Goal: Task Accomplishment & Management: Manage account settings

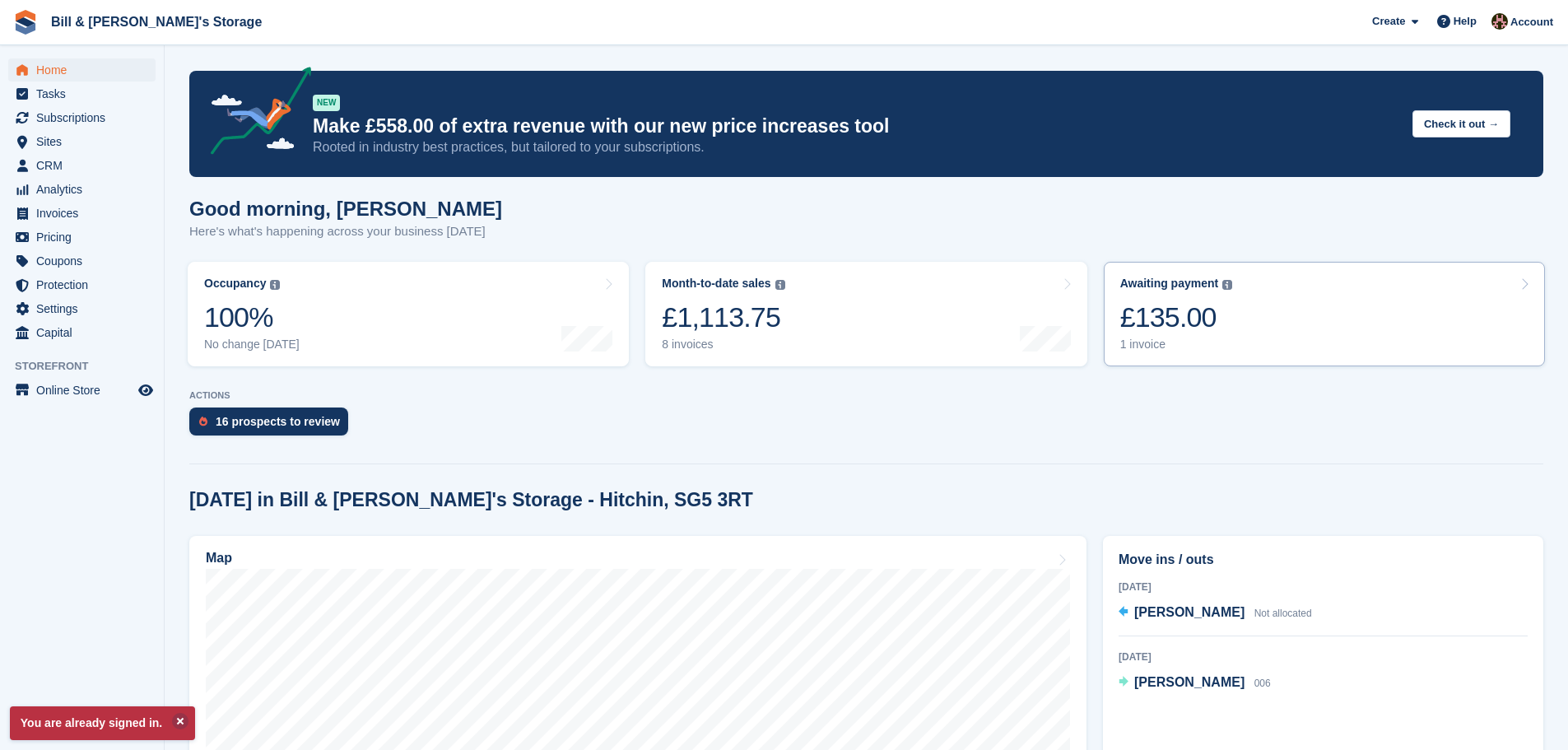
click at [1202, 288] on div "Awaiting payment" at bounding box center [1169, 284] width 99 height 14
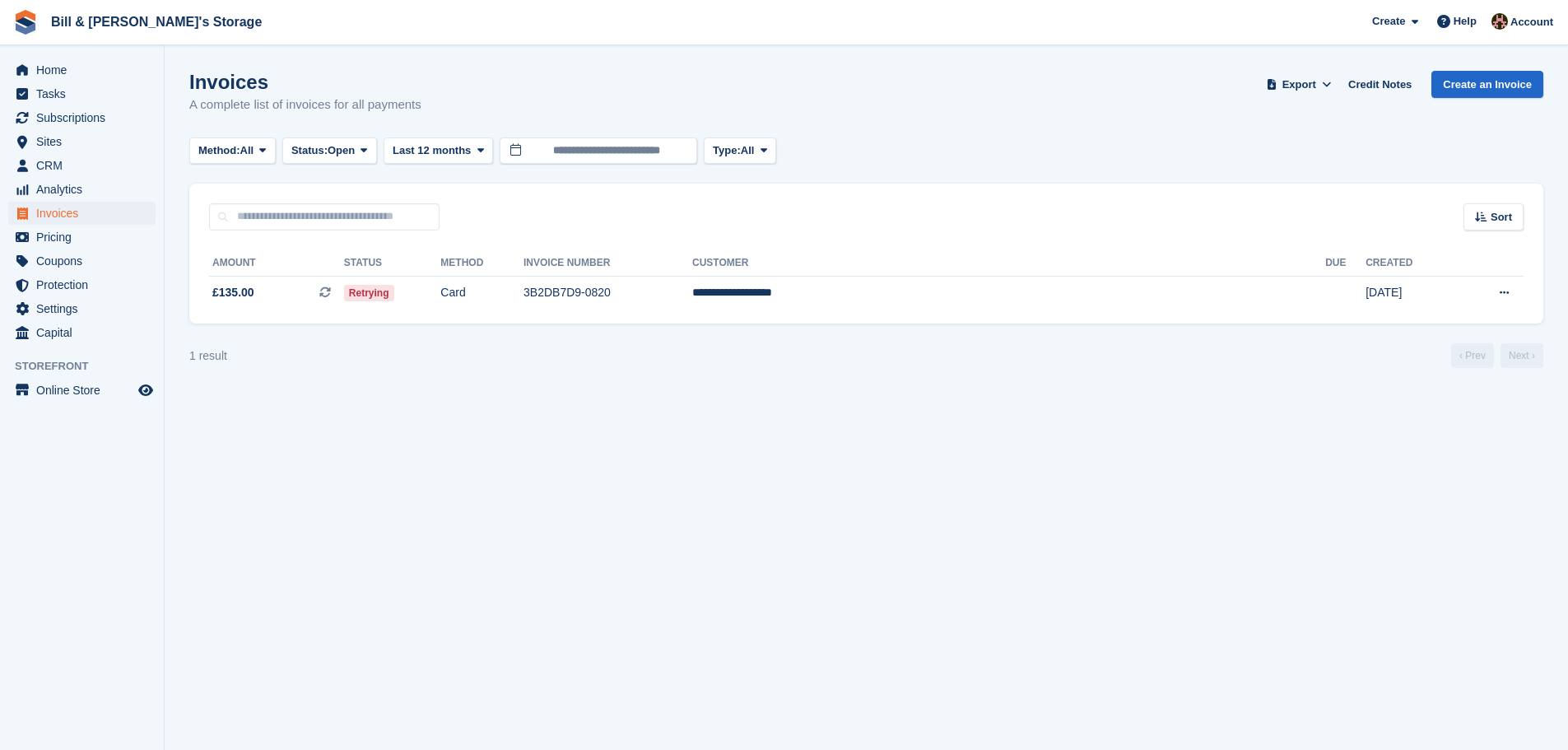
click at [1328, 585] on section "Invoices A complete list of invoices for all payments Export Export Invoices Ex…" at bounding box center [866, 375] width 1403 height 750
click at [331, 292] on icon at bounding box center [326, 293] width 12 height 12
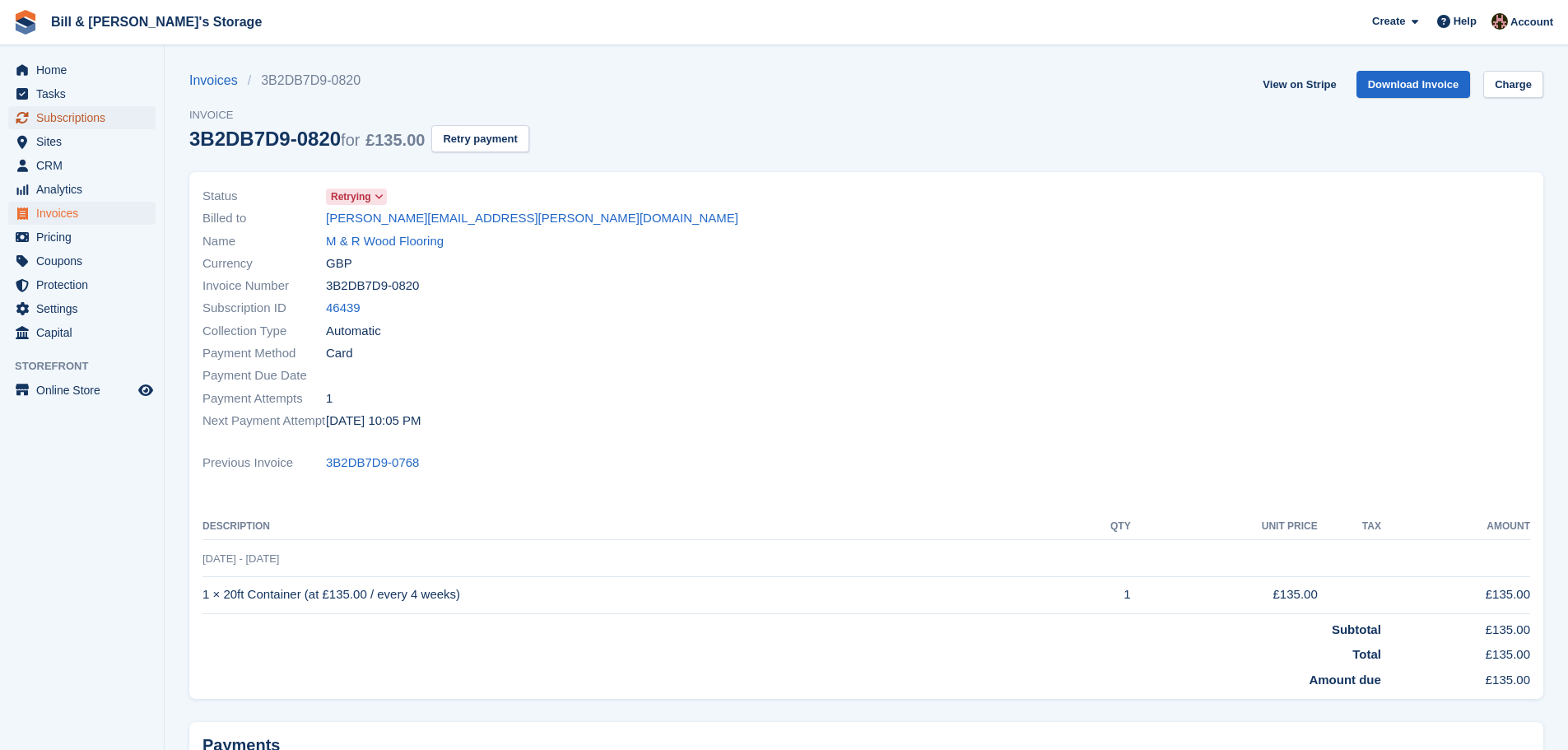
click at [75, 124] on span "Subscriptions" at bounding box center [85, 117] width 99 height 23
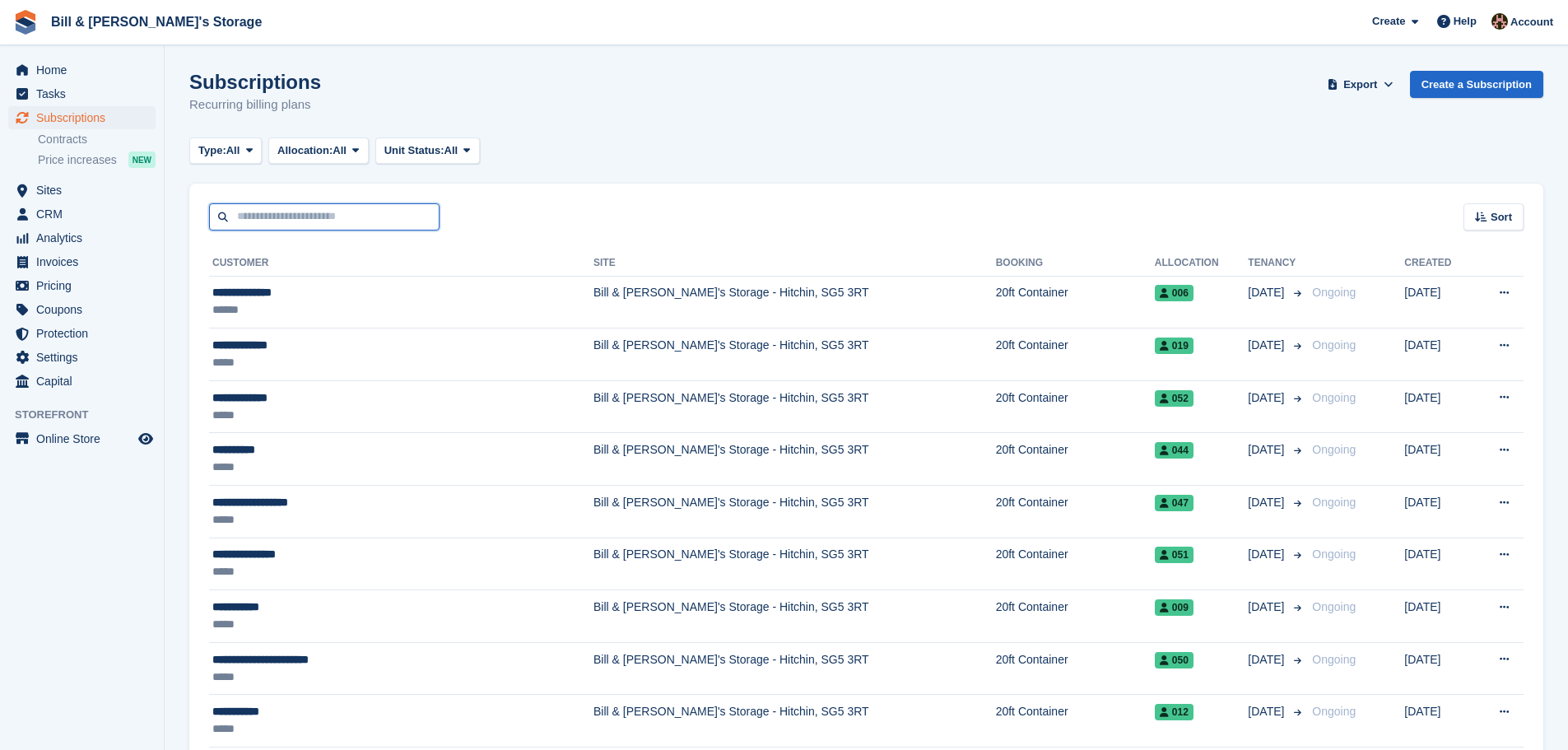
click at [289, 221] on input "text" at bounding box center [324, 216] width 231 height 27
type input "*****"
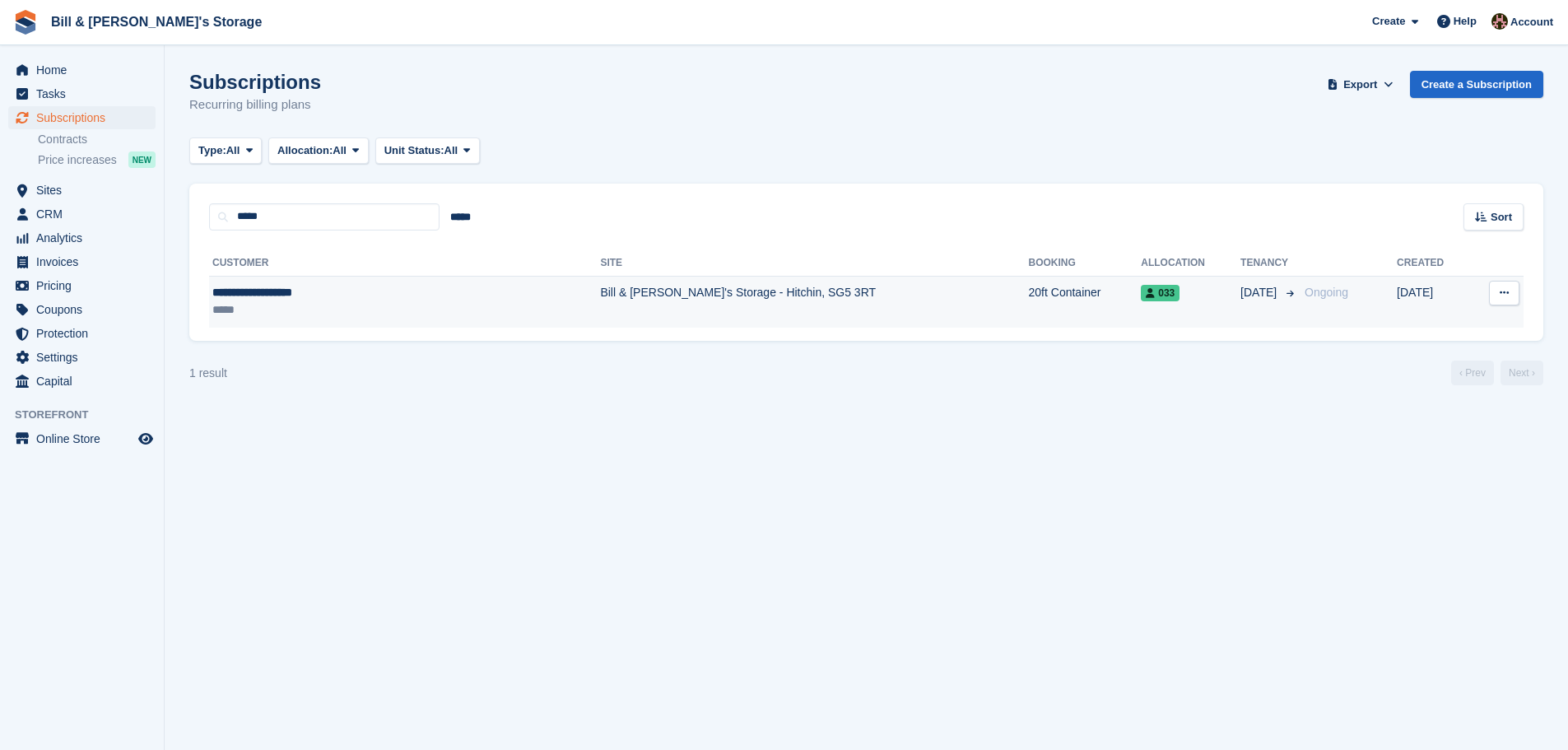
click at [338, 296] on div "**********" at bounding box center [336, 292] width 249 height 17
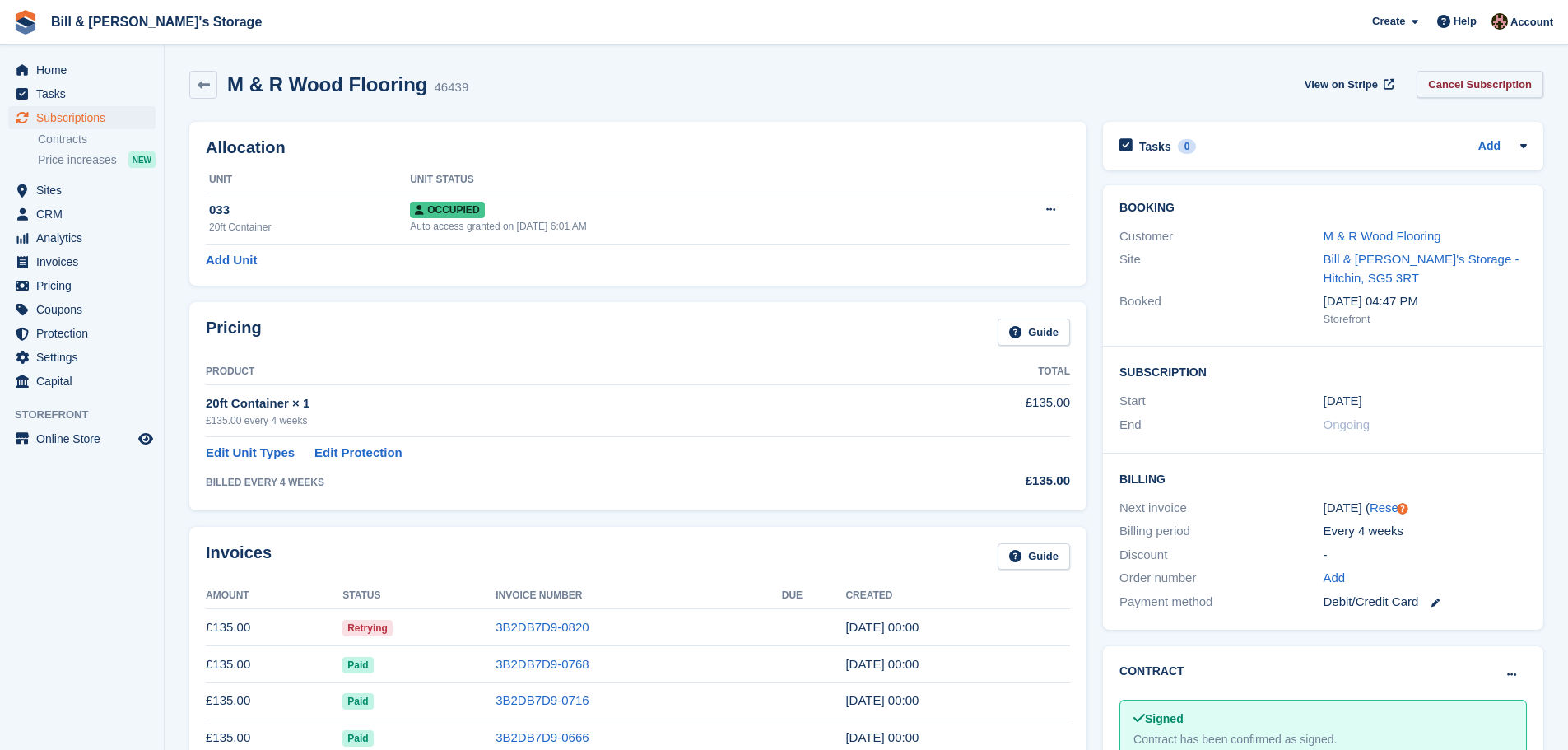
click at [1490, 87] on link "Cancel Subscription" at bounding box center [1479, 84] width 127 height 27
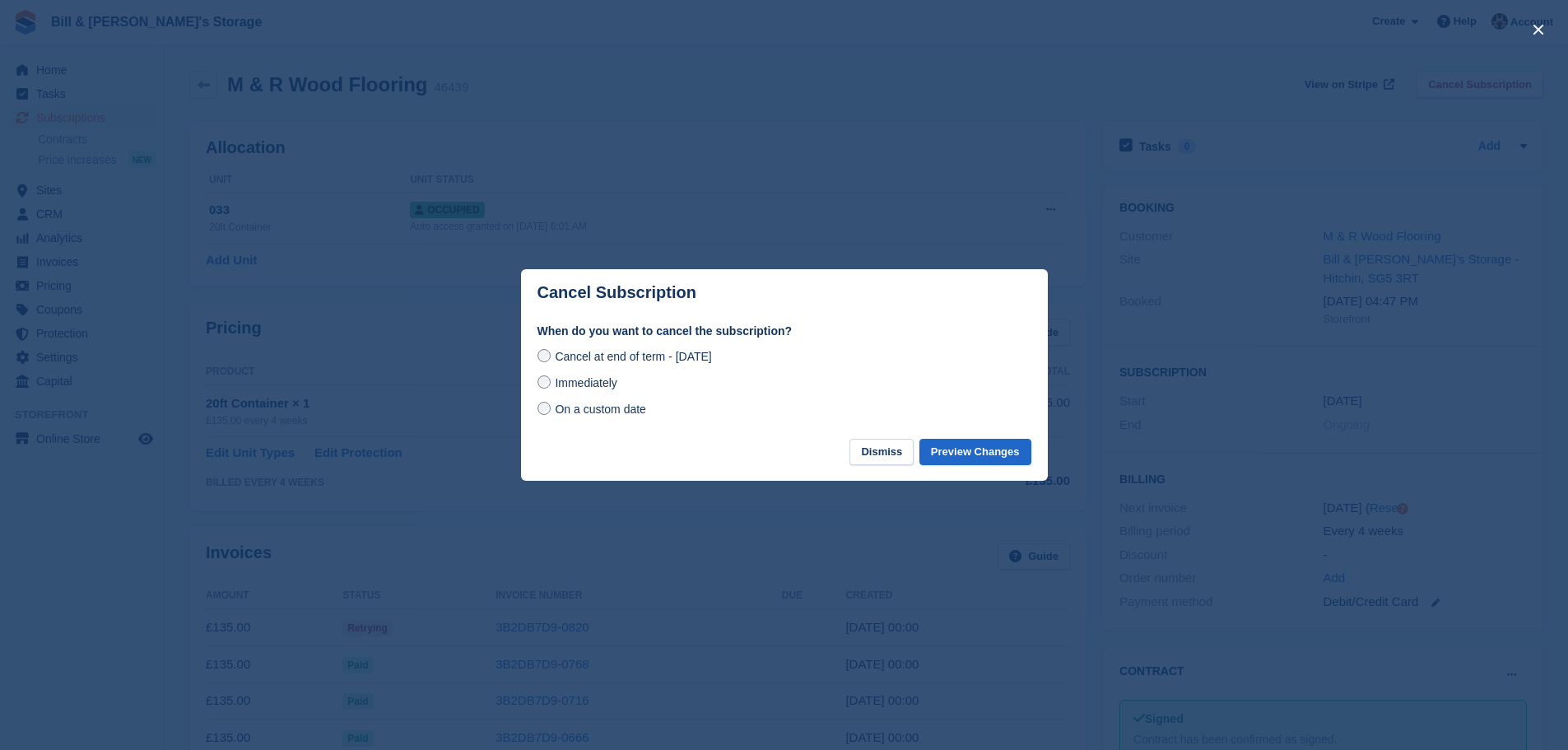
click at [563, 390] on span "Immediately" at bounding box center [586, 382] width 62 height 13
click at [999, 450] on button "Preview Changes" at bounding box center [975, 452] width 112 height 27
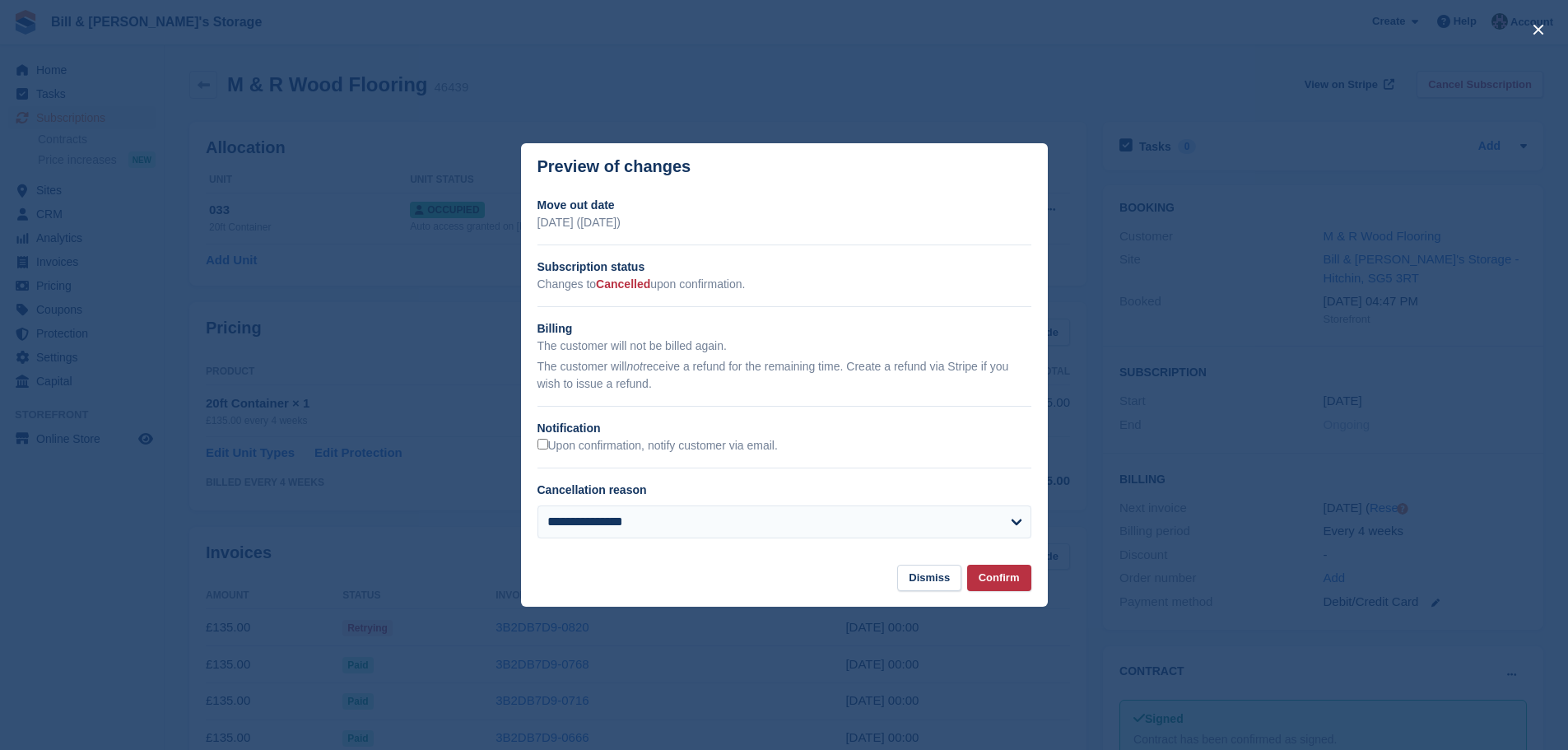
click at [744, 546] on div "**********" at bounding box center [784, 529] width 494 height 46
click at [721, 538] on select "**********" at bounding box center [784, 522] width 494 height 33
select select "**********"
click at [538, 507] on select "**********" at bounding box center [784, 522] width 494 height 33
click at [996, 586] on button "Confirm" at bounding box center [999, 578] width 64 height 27
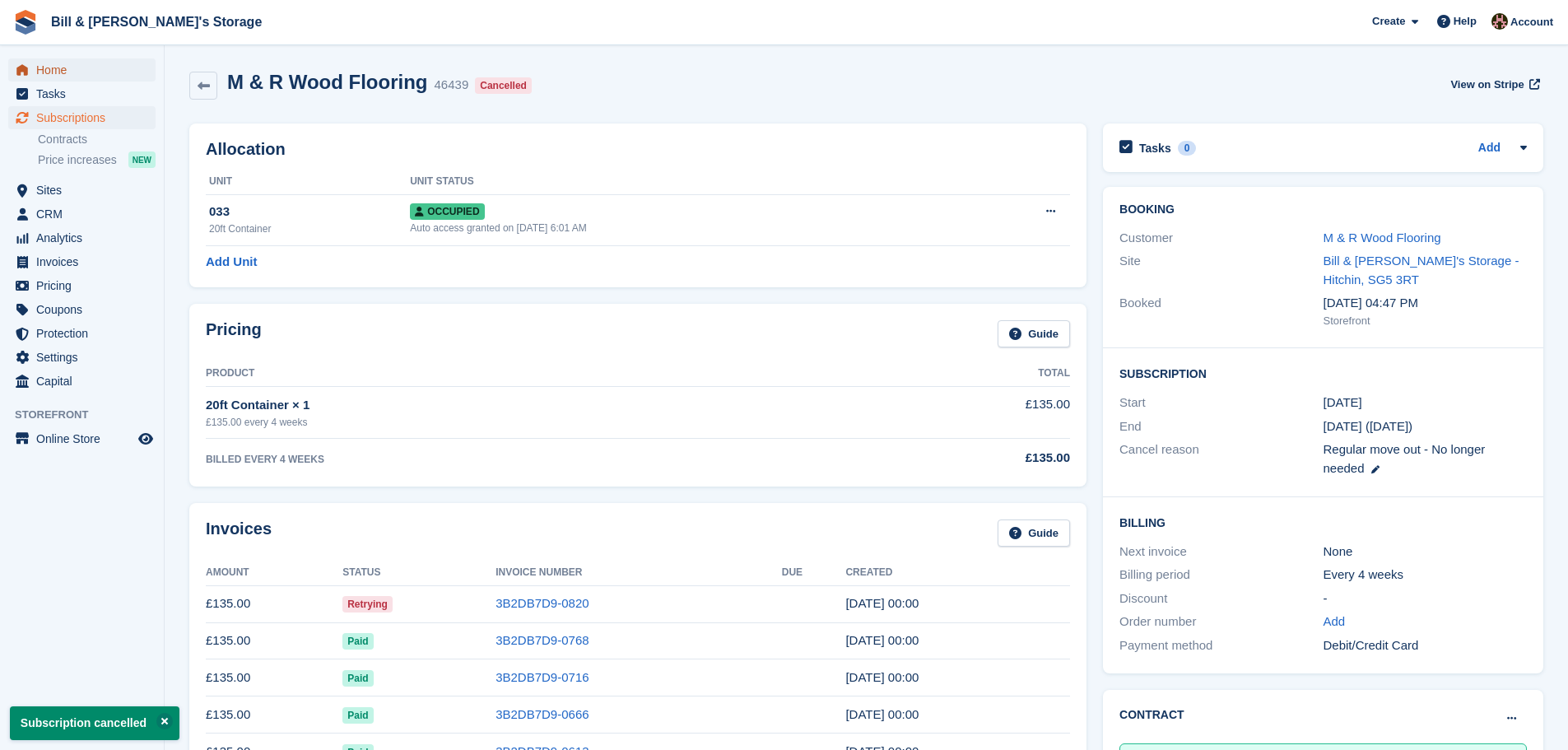
click at [84, 73] on span "Home" at bounding box center [85, 69] width 99 height 23
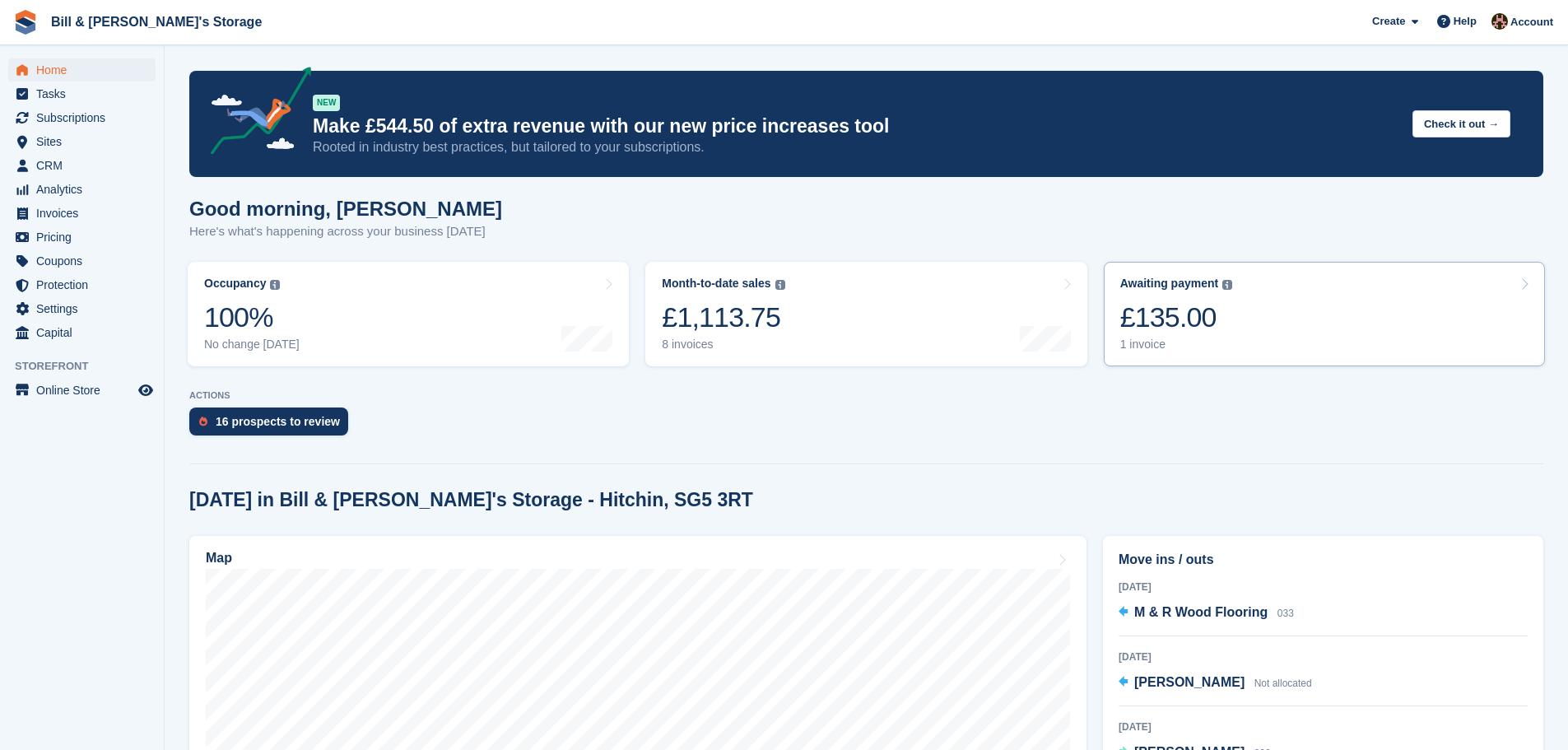
click at [1468, 318] on link "Awaiting payment The total outstanding balance on all open invoices. £135.00 1 …" at bounding box center [1323, 314] width 441 height 105
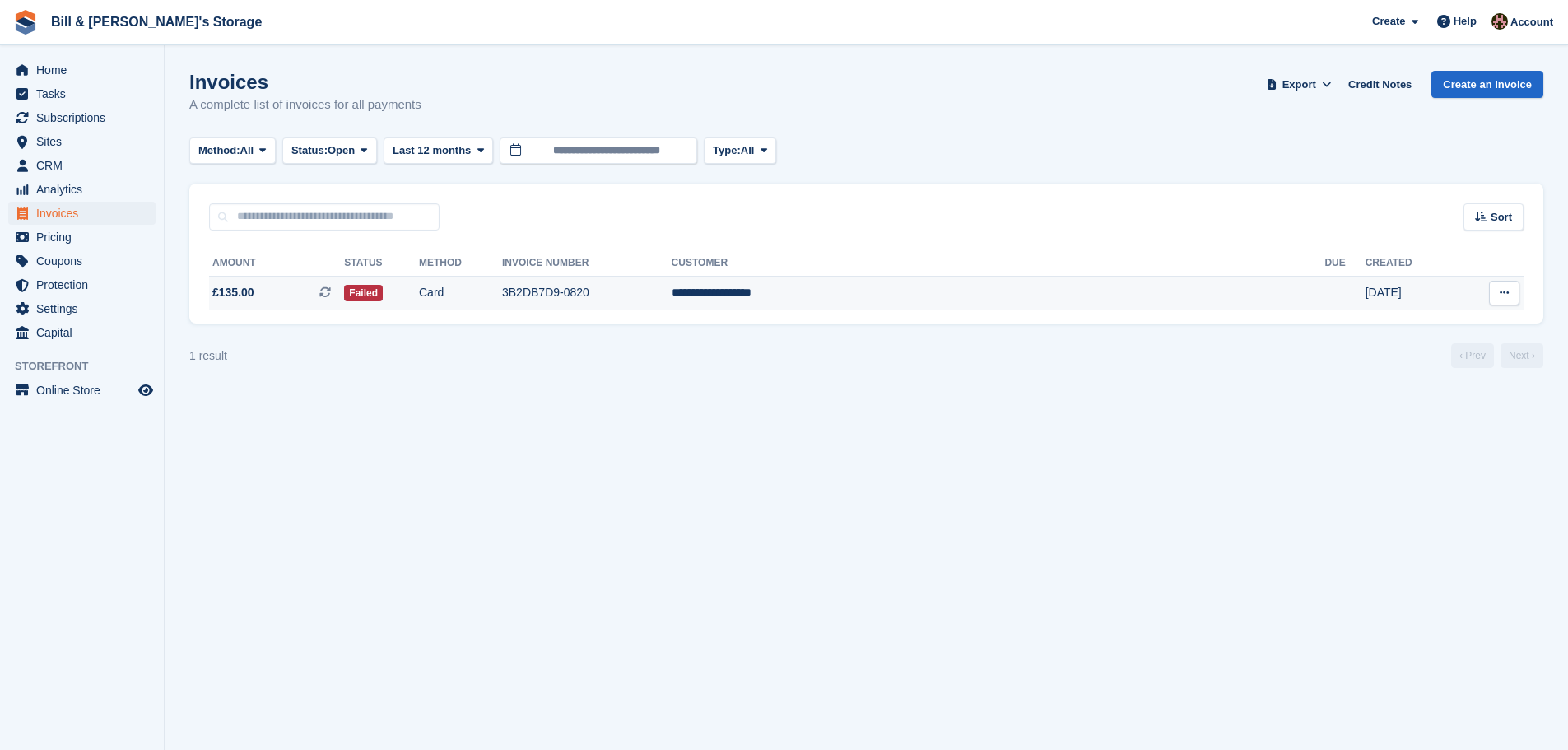
click at [502, 298] on td "Card" at bounding box center [460, 293] width 83 height 35
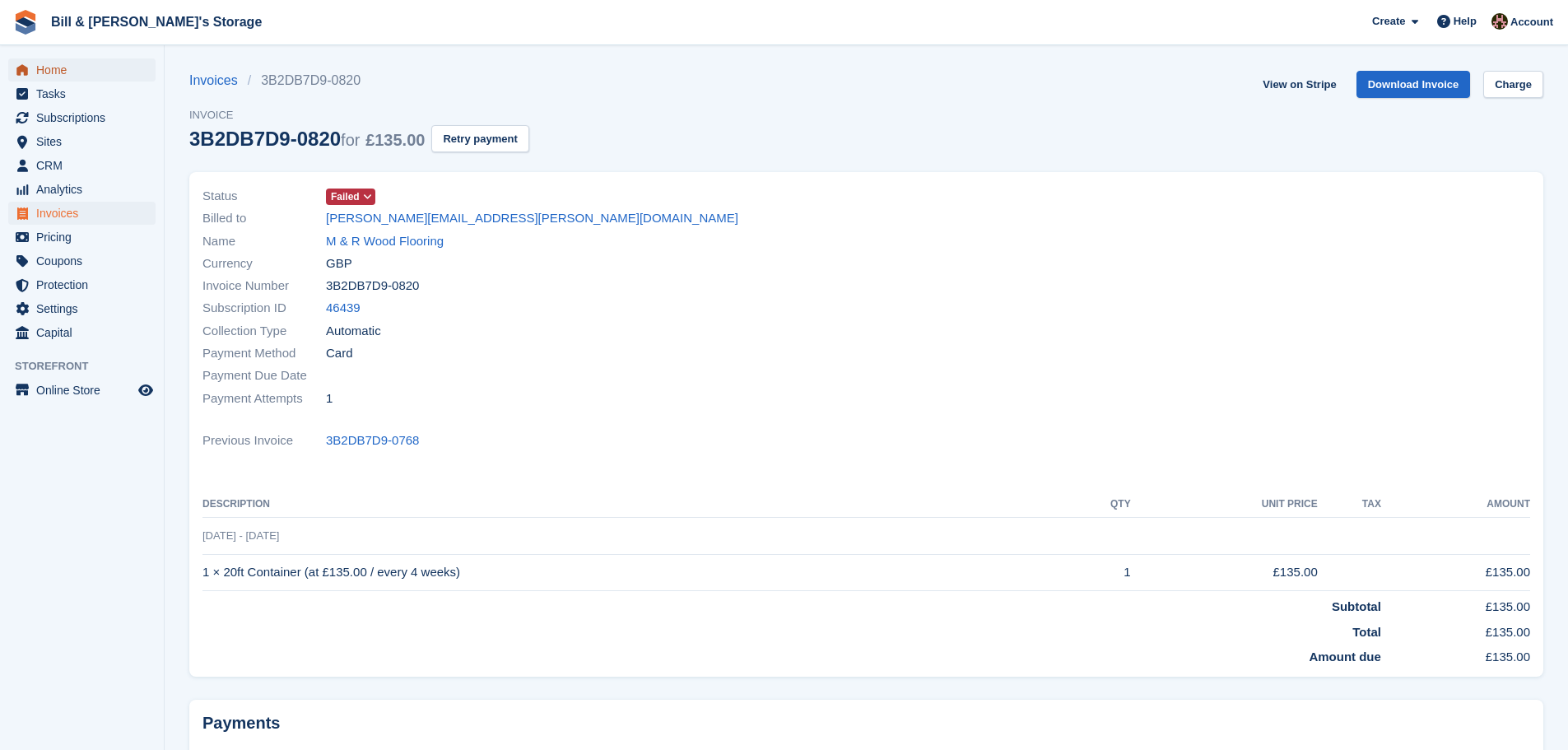
click at [19, 78] on span "menu" at bounding box center [22, 70] width 20 height 20
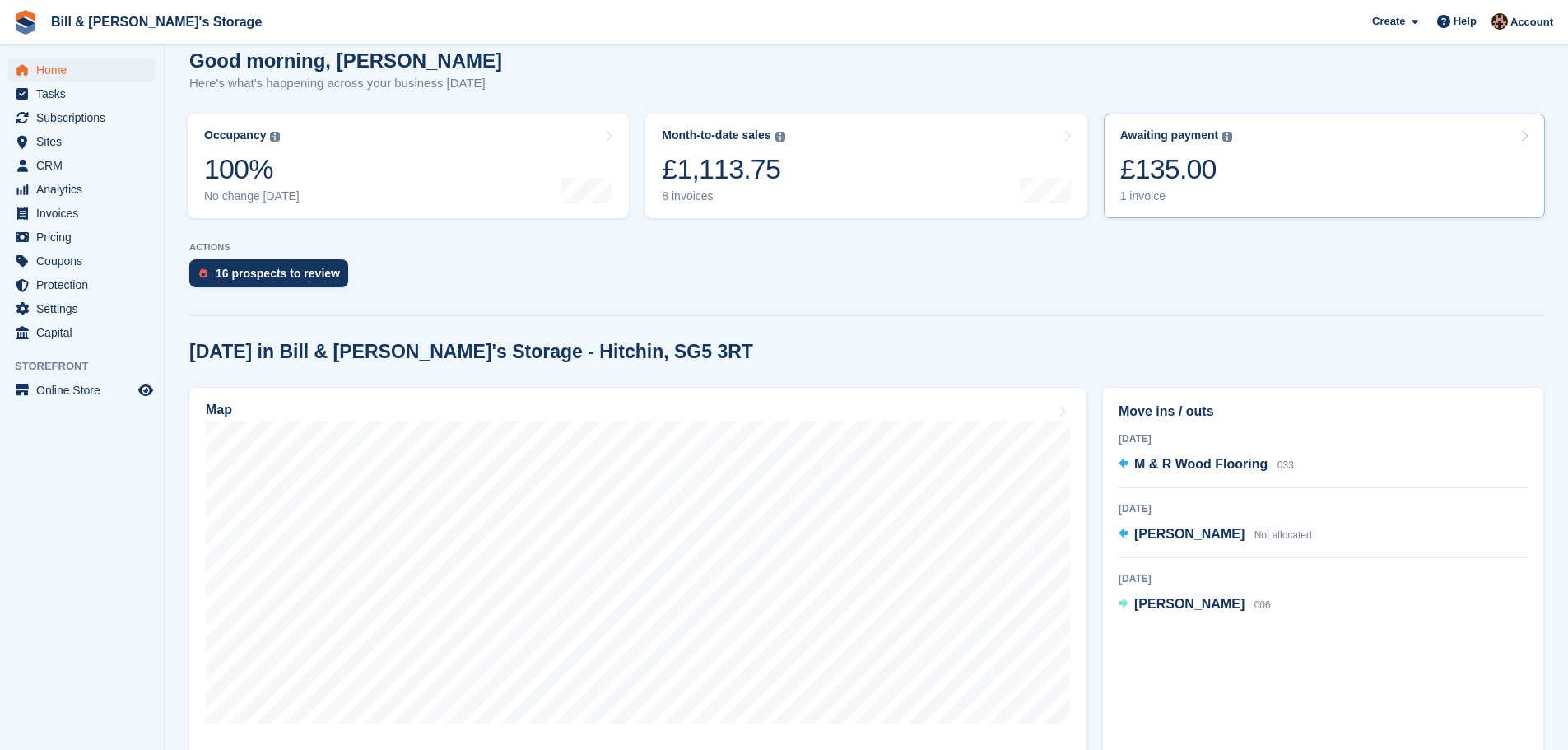
scroll to position [165, 0]
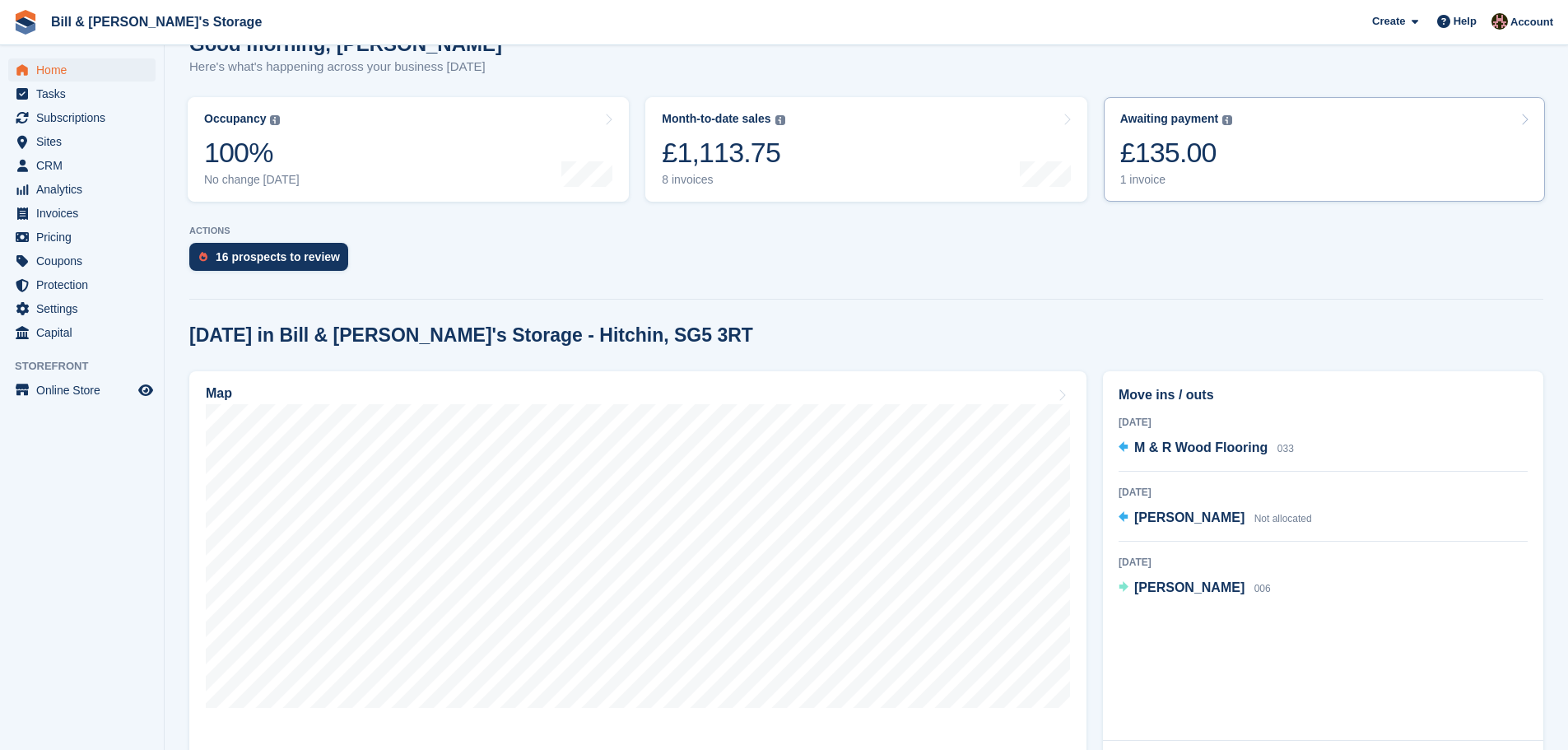
click at [1288, 172] on link "Awaiting payment The total outstanding balance on all open invoices. £135.00 1 …" at bounding box center [1323, 149] width 441 height 105
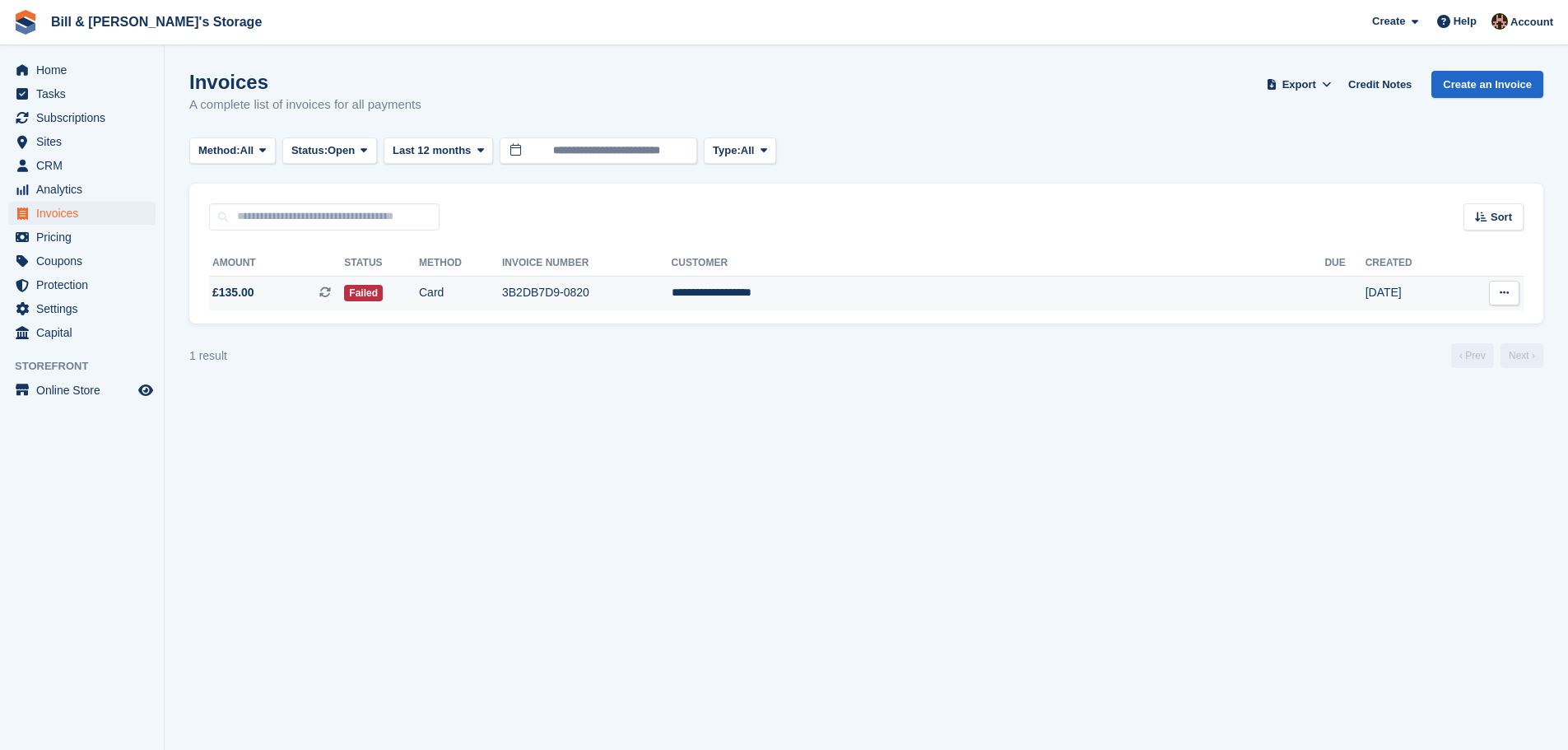
click at [502, 283] on td "Card" at bounding box center [460, 293] width 83 height 35
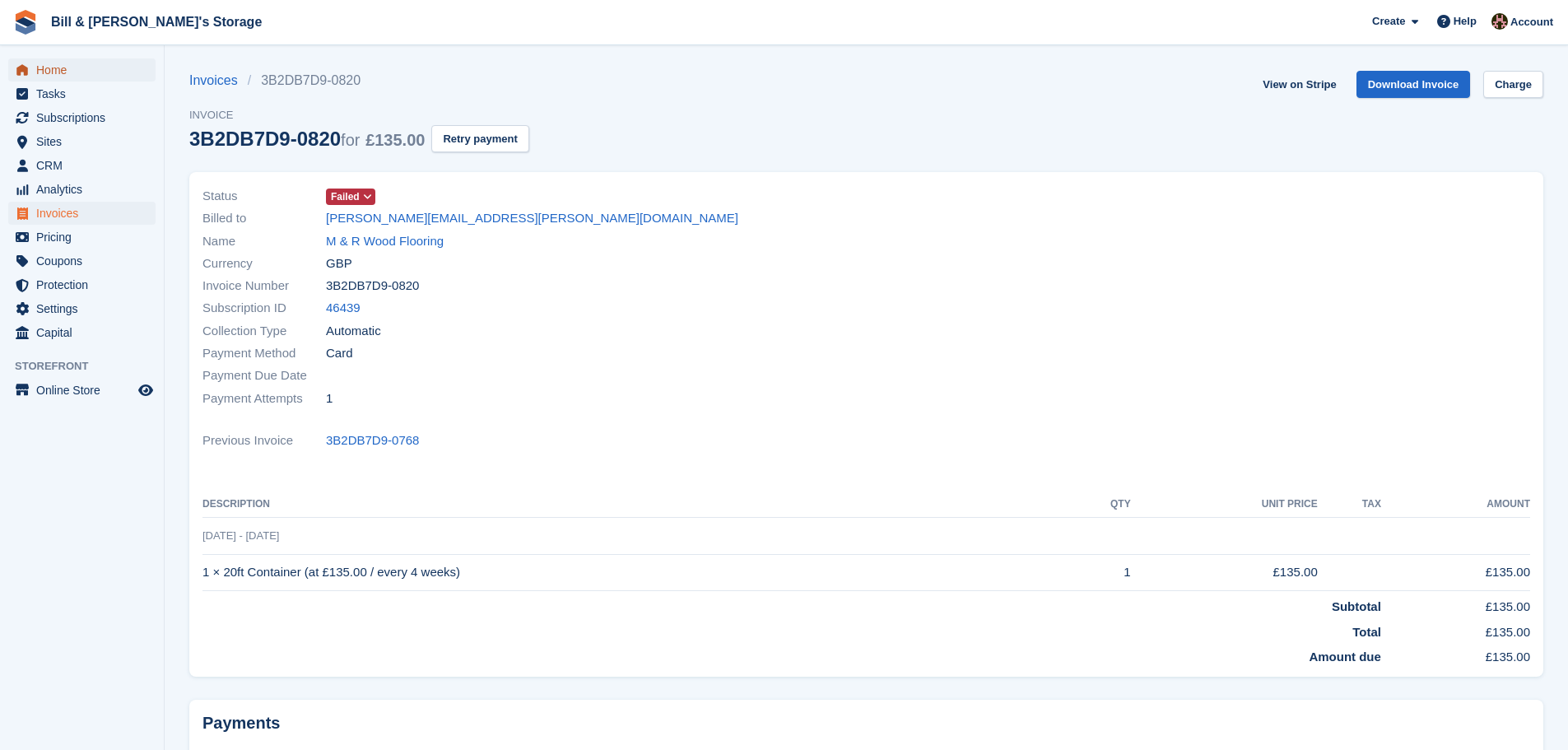
click at [60, 77] on span "Home" at bounding box center [85, 69] width 99 height 23
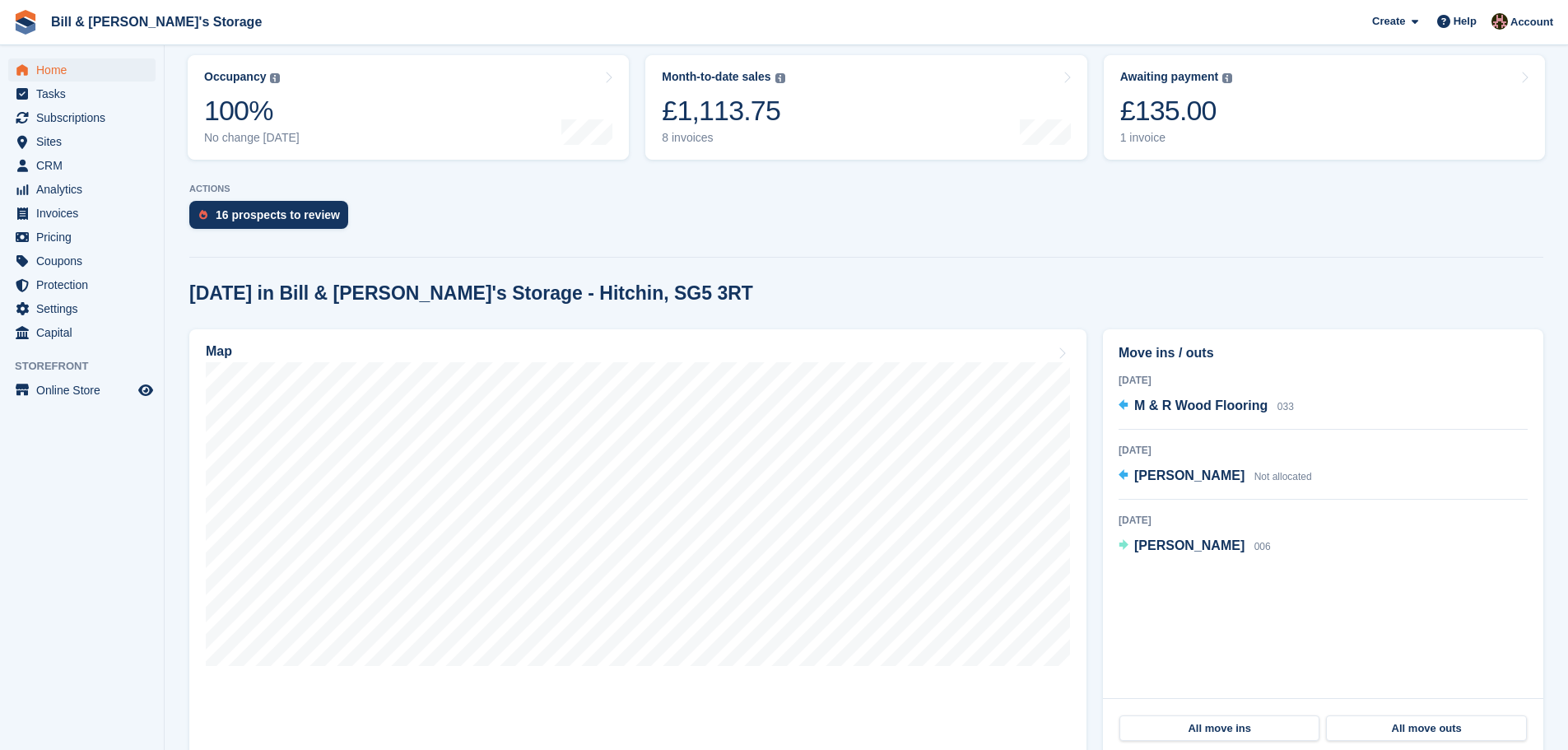
scroll to position [247, 0]
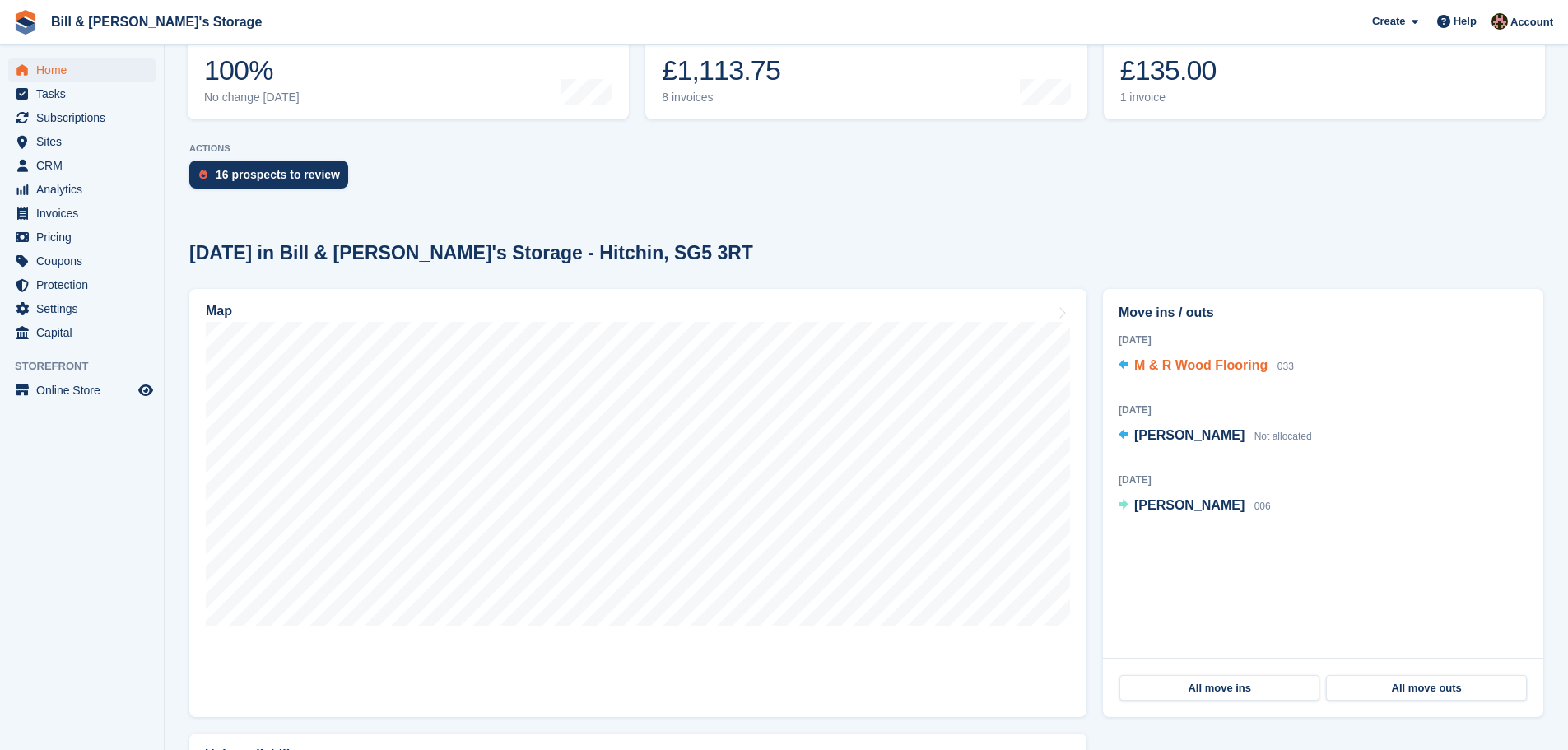
click at [1194, 371] on span "M & R Wood Flooring" at bounding box center [1200, 365] width 133 height 14
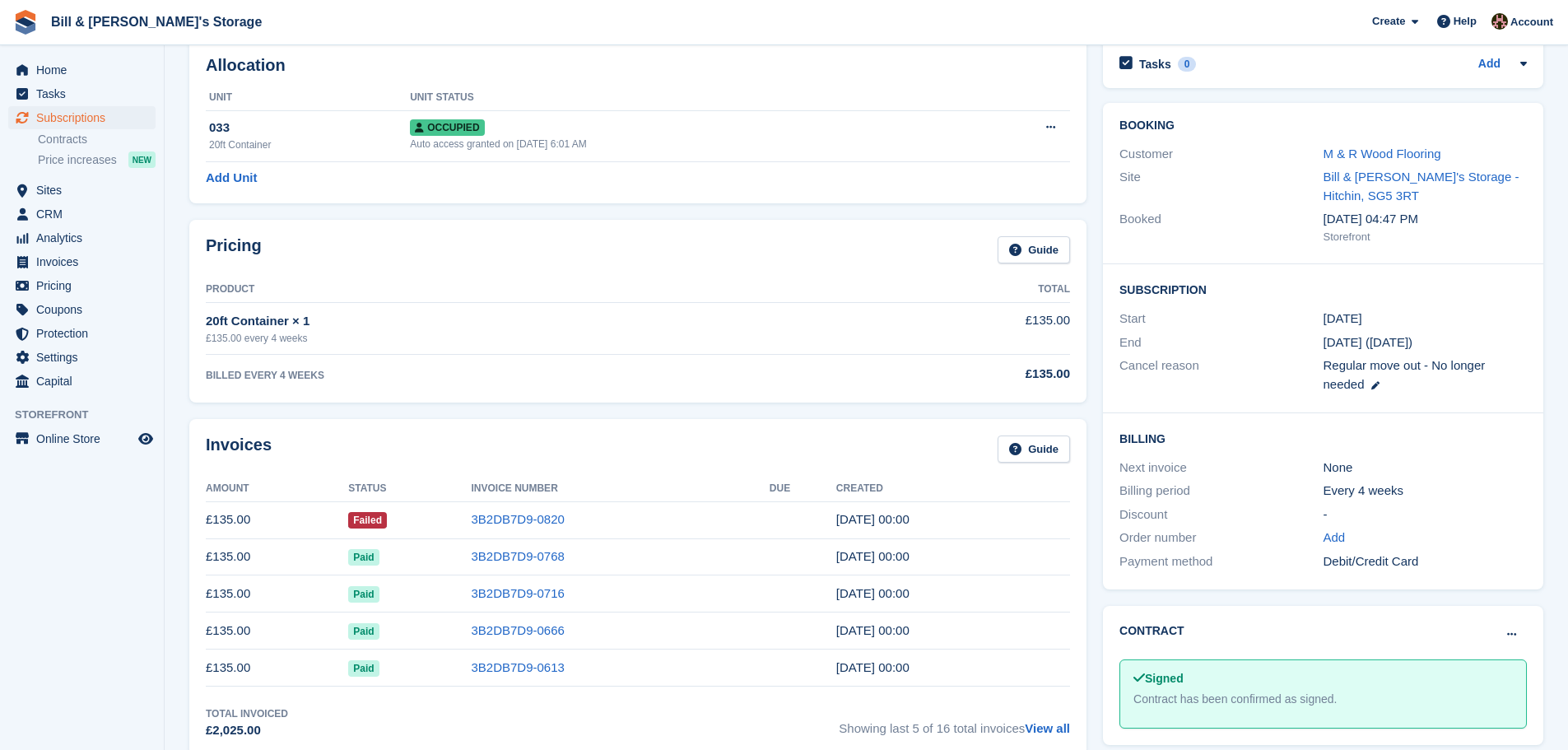
scroll to position [82, 0]
click at [488, 522] on link "3B2DB7D9-0820" at bounding box center [517, 521] width 93 height 14
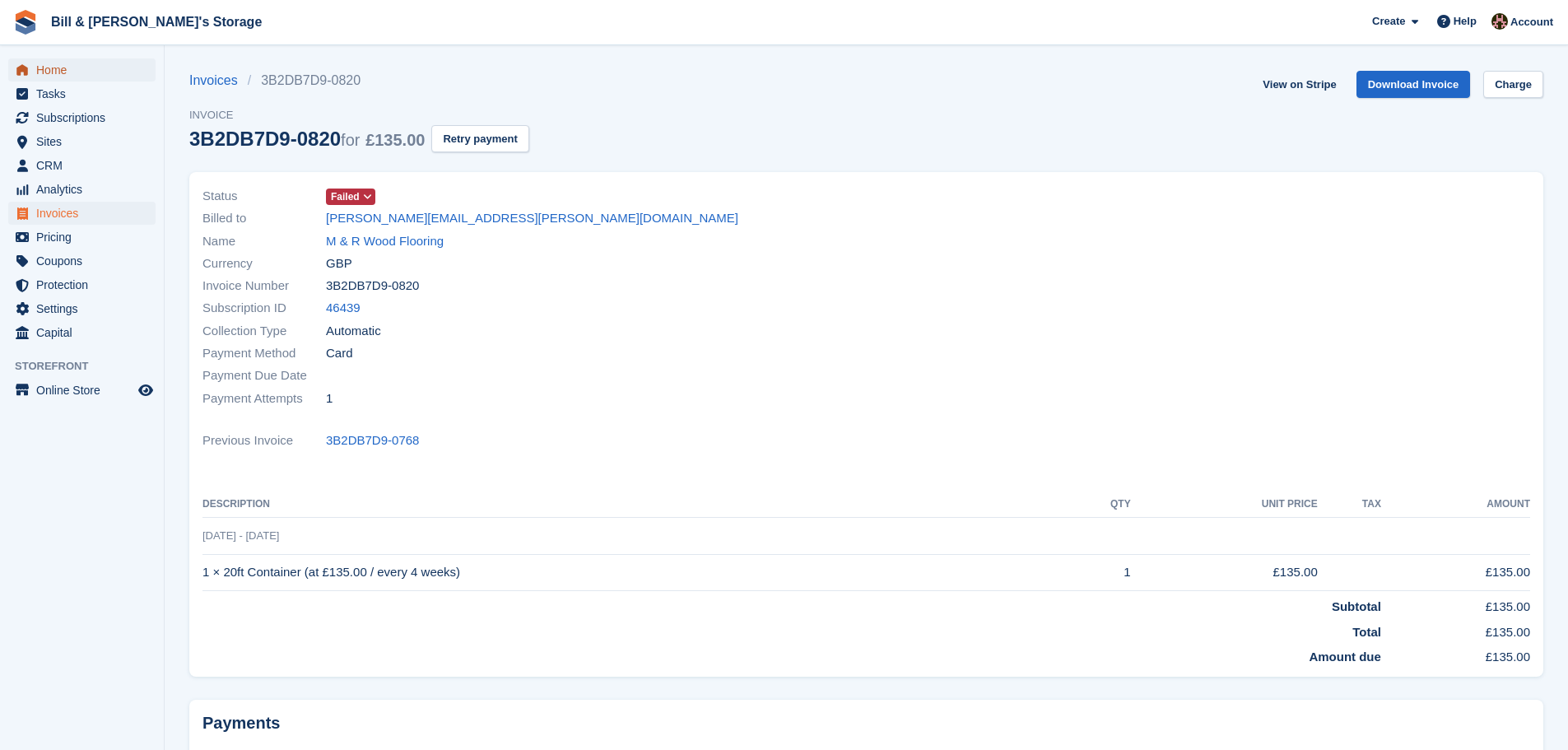
click at [124, 65] on span "Home" at bounding box center [85, 69] width 99 height 23
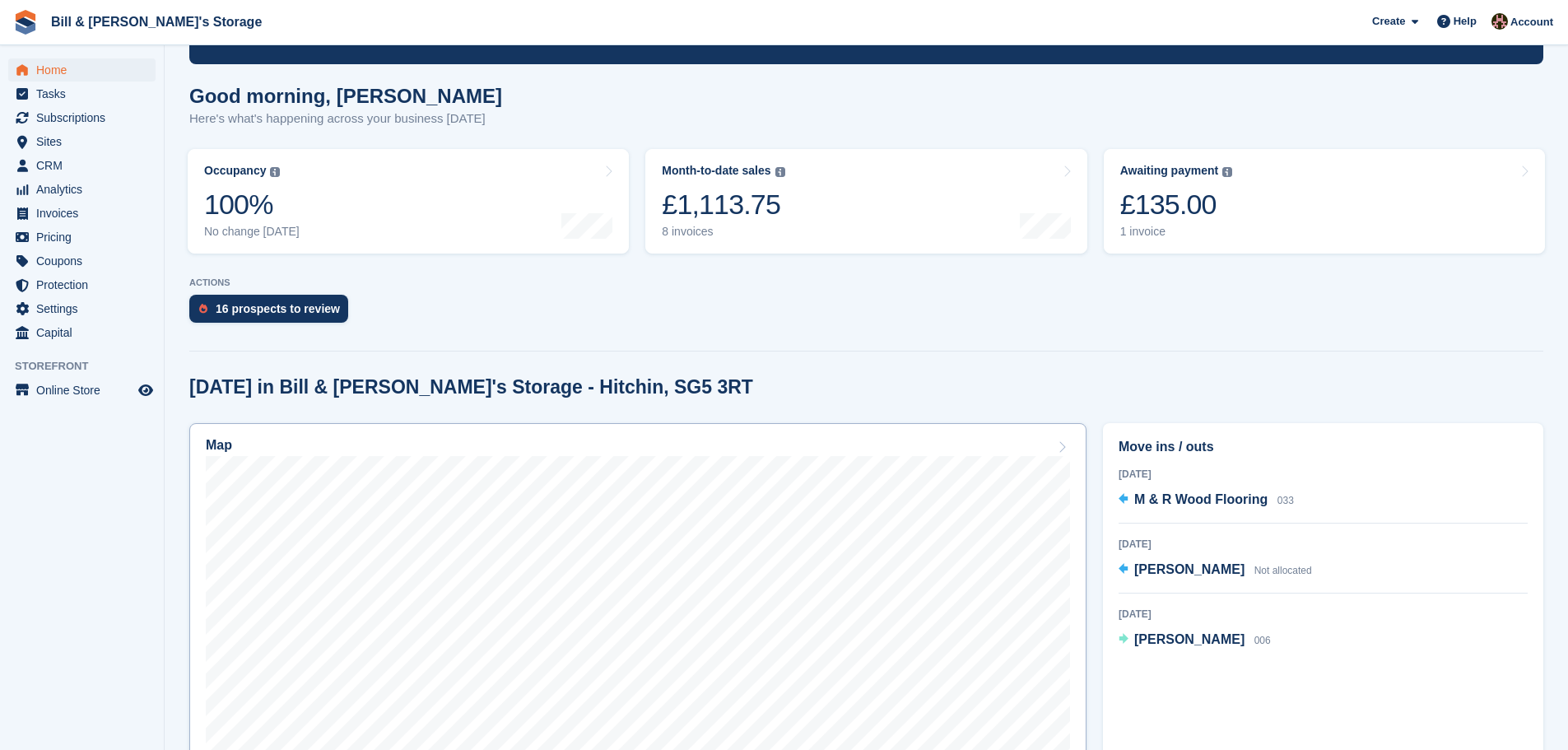
scroll to position [82, 0]
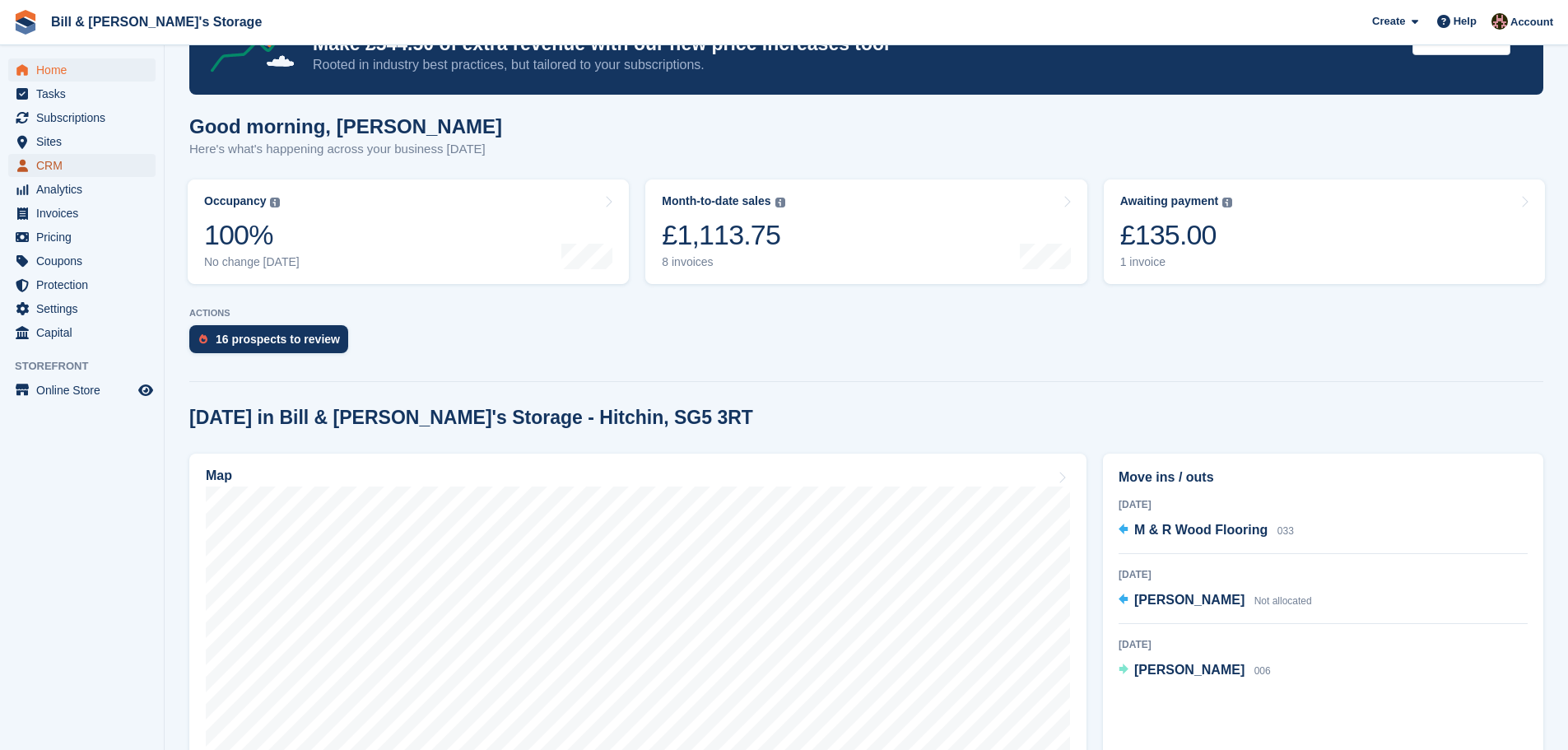
click at [91, 160] on span "CRM" at bounding box center [85, 165] width 99 height 23
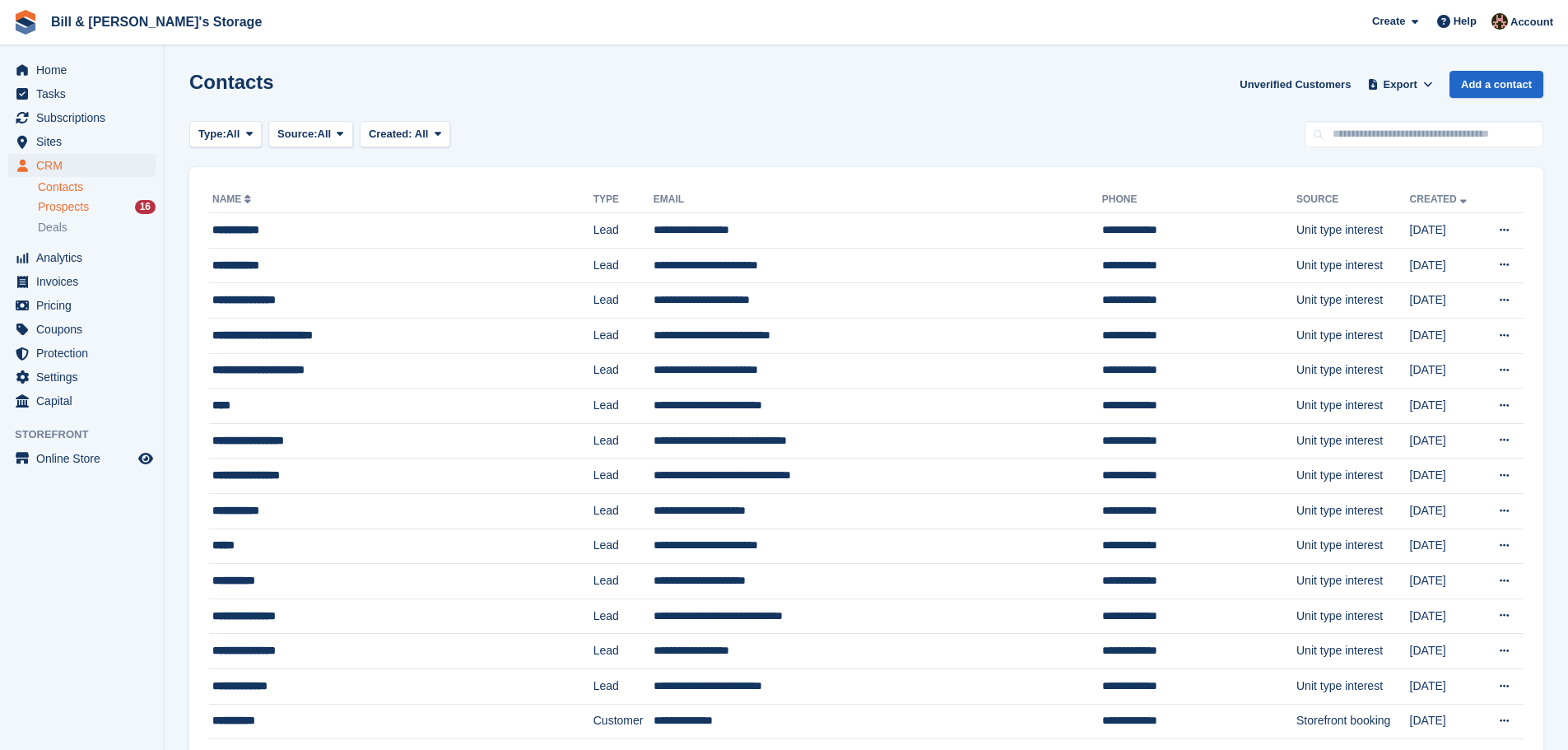
click at [70, 200] on span "Prospects" at bounding box center [63, 207] width 51 height 16
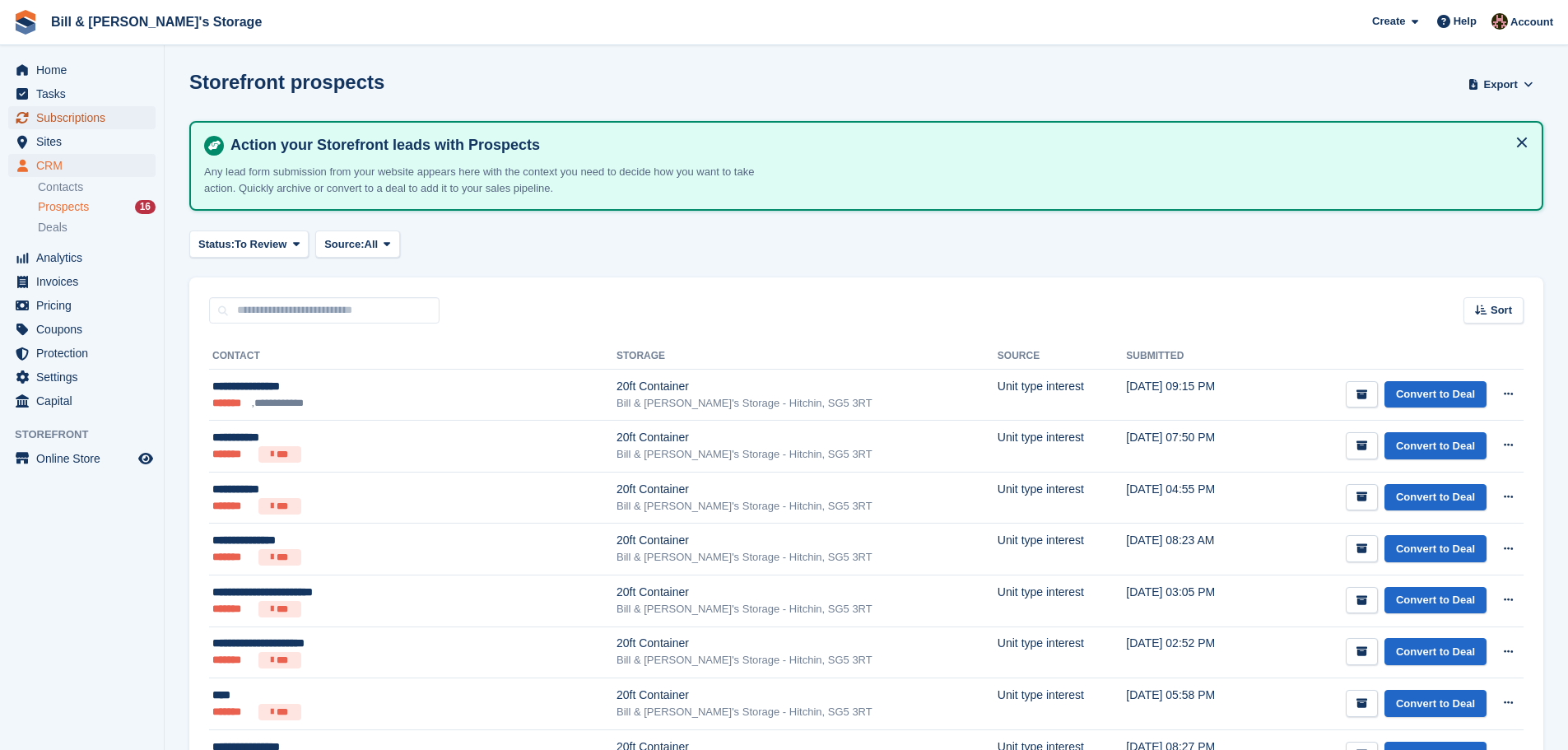
click at [82, 113] on span "Subscriptions" at bounding box center [85, 117] width 99 height 23
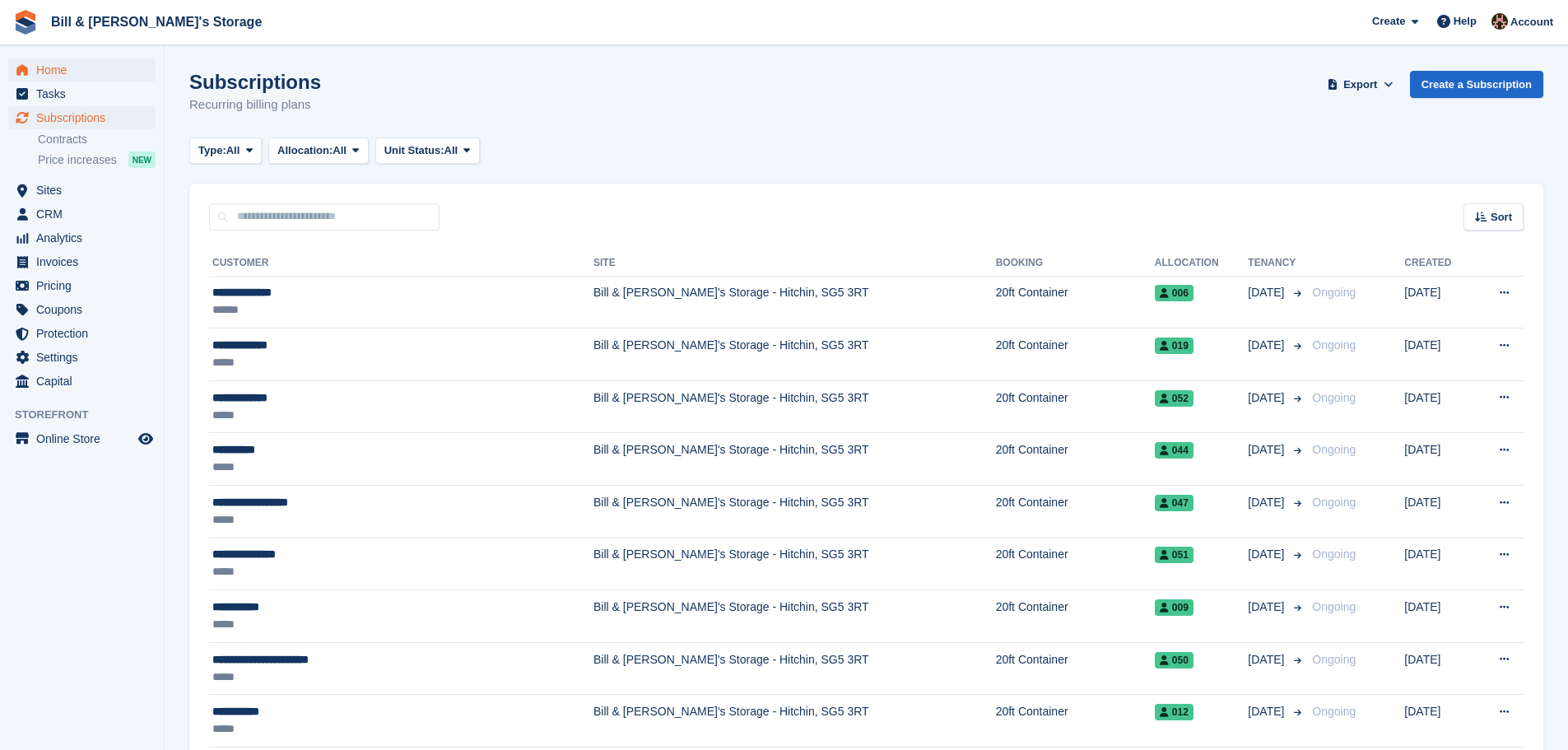
click at [72, 81] on span "Home" at bounding box center [85, 69] width 99 height 23
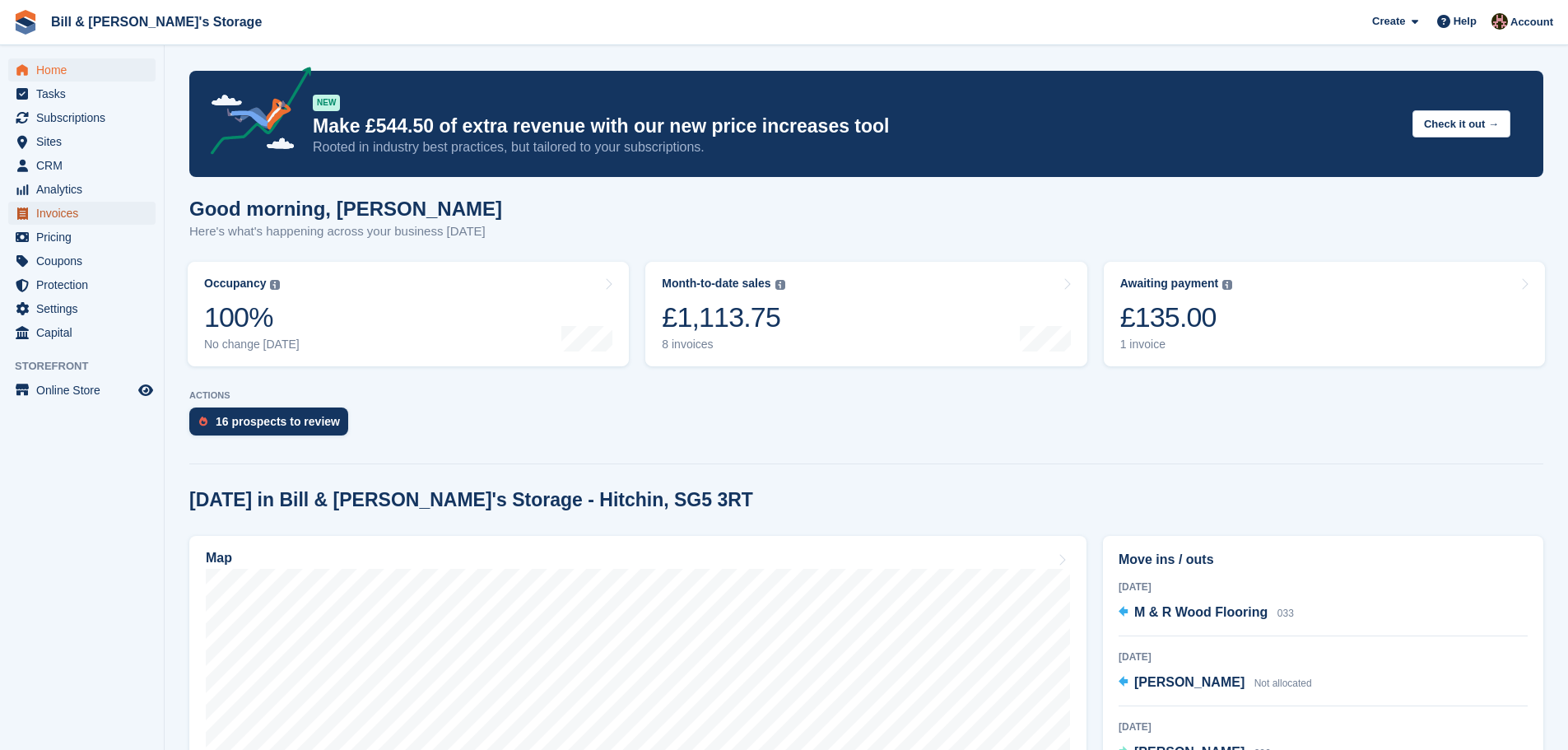
click at [69, 208] on span "Invoices" at bounding box center [85, 213] width 99 height 23
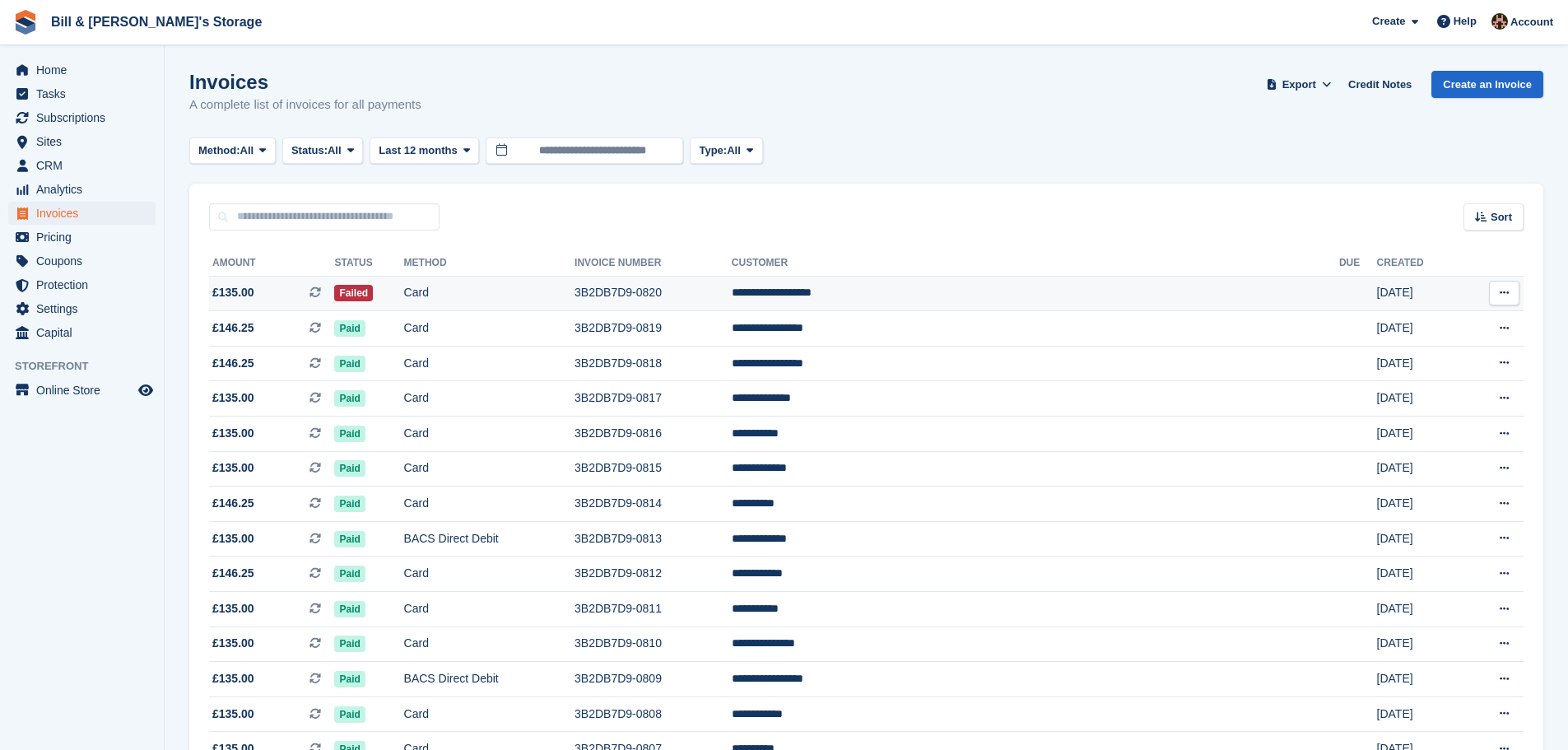
click at [550, 302] on td "Card" at bounding box center [489, 293] width 171 height 35
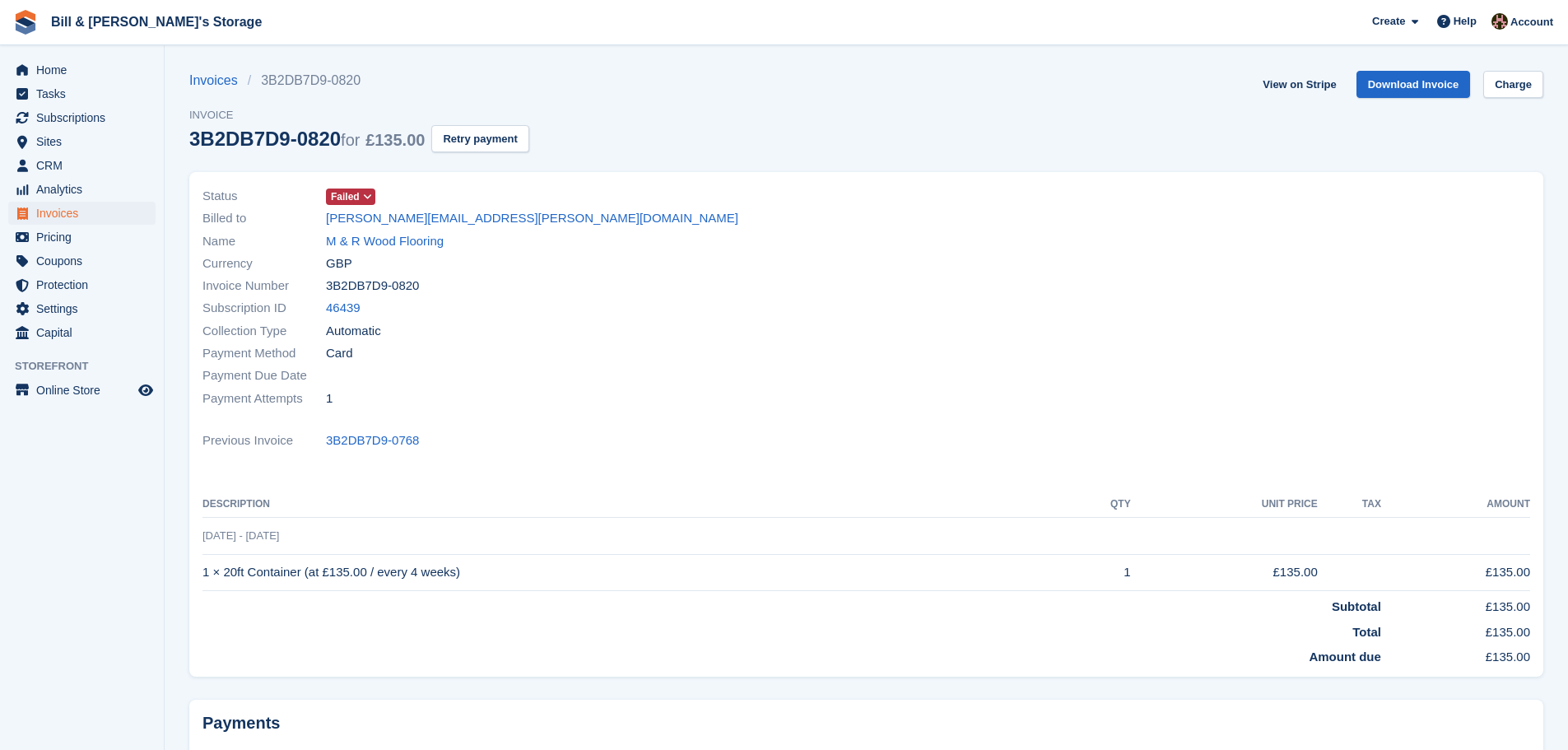
click at [371, 197] on icon at bounding box center [367, 197] width 9 height 10
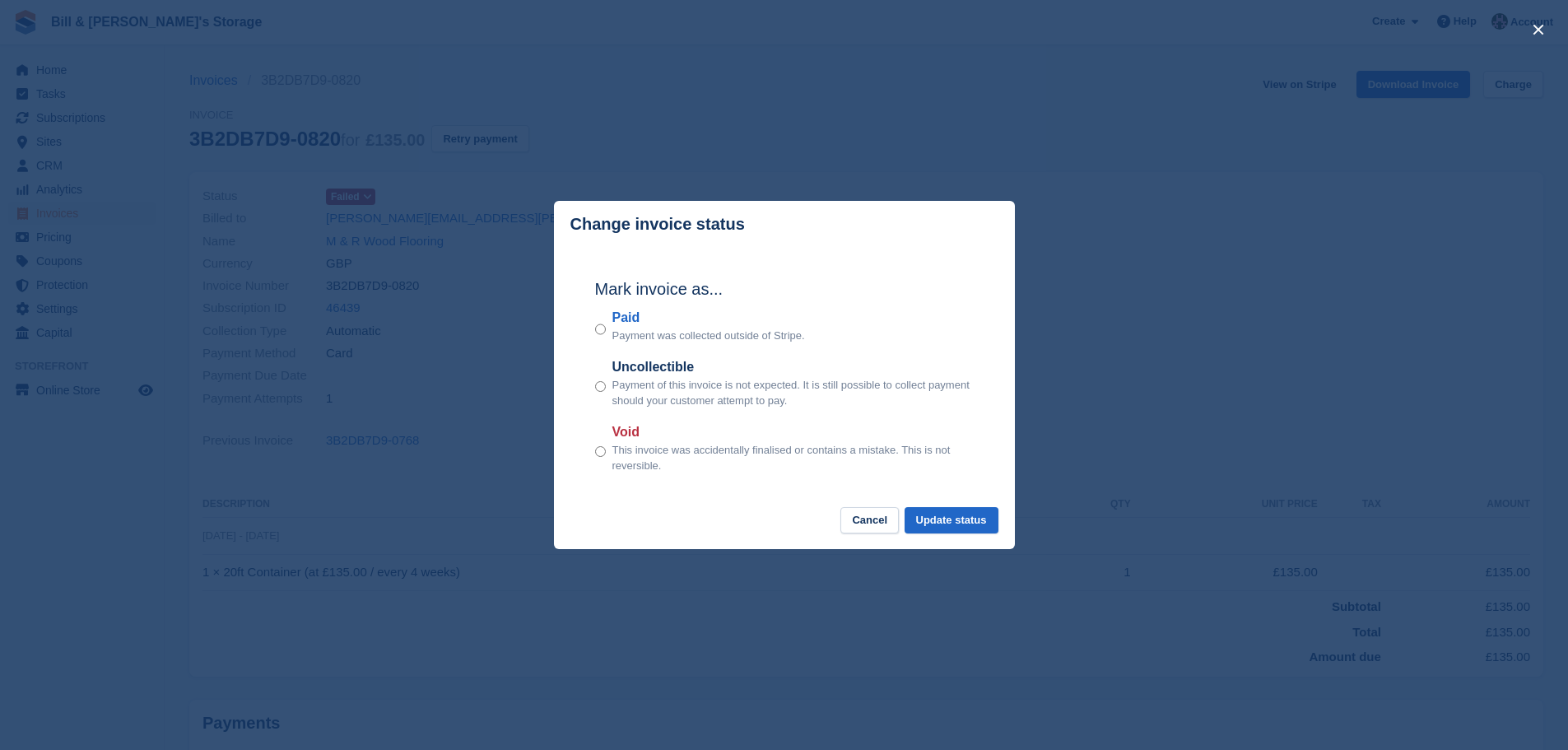
click at [512, 471] on div "close" at bounding box center [784, 375] width 1568 height 750
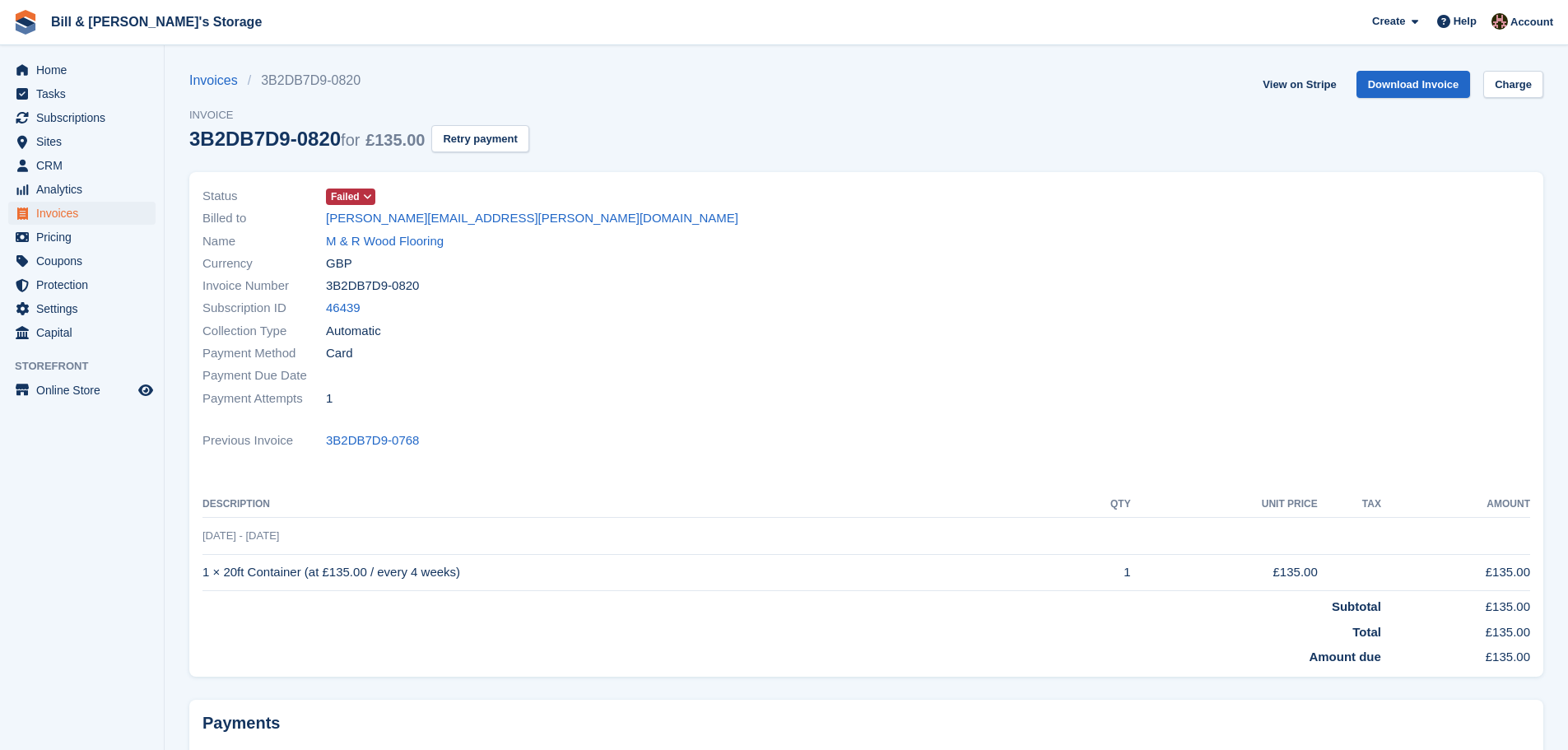
click at [373, 191] on span at bounding box center [368, 196] width 13 height 13
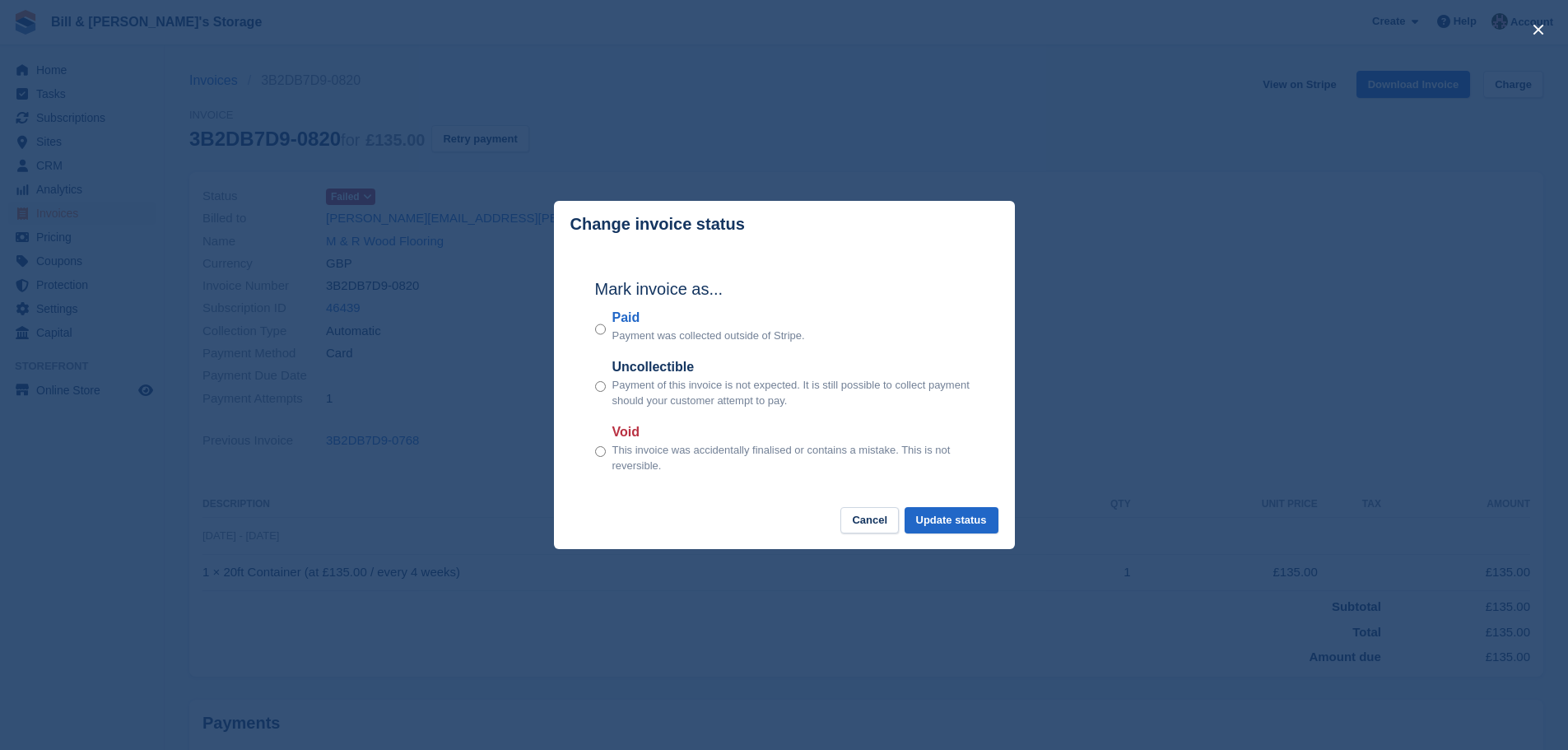
click at [626, 457] on p "This invoice was accidentally finalised or contains a mistake. This is not reve…" at bounding box center [793, 458] width 362 height 32
click at [604, 447] on div "Void This invoice was accidentally finalised or contains a mistake. This is not…" at bounding box center [784, 448] width 379 height 52
click at [981, 522] on button "Update status" at bounding box center [951, 520] width 94 height 27
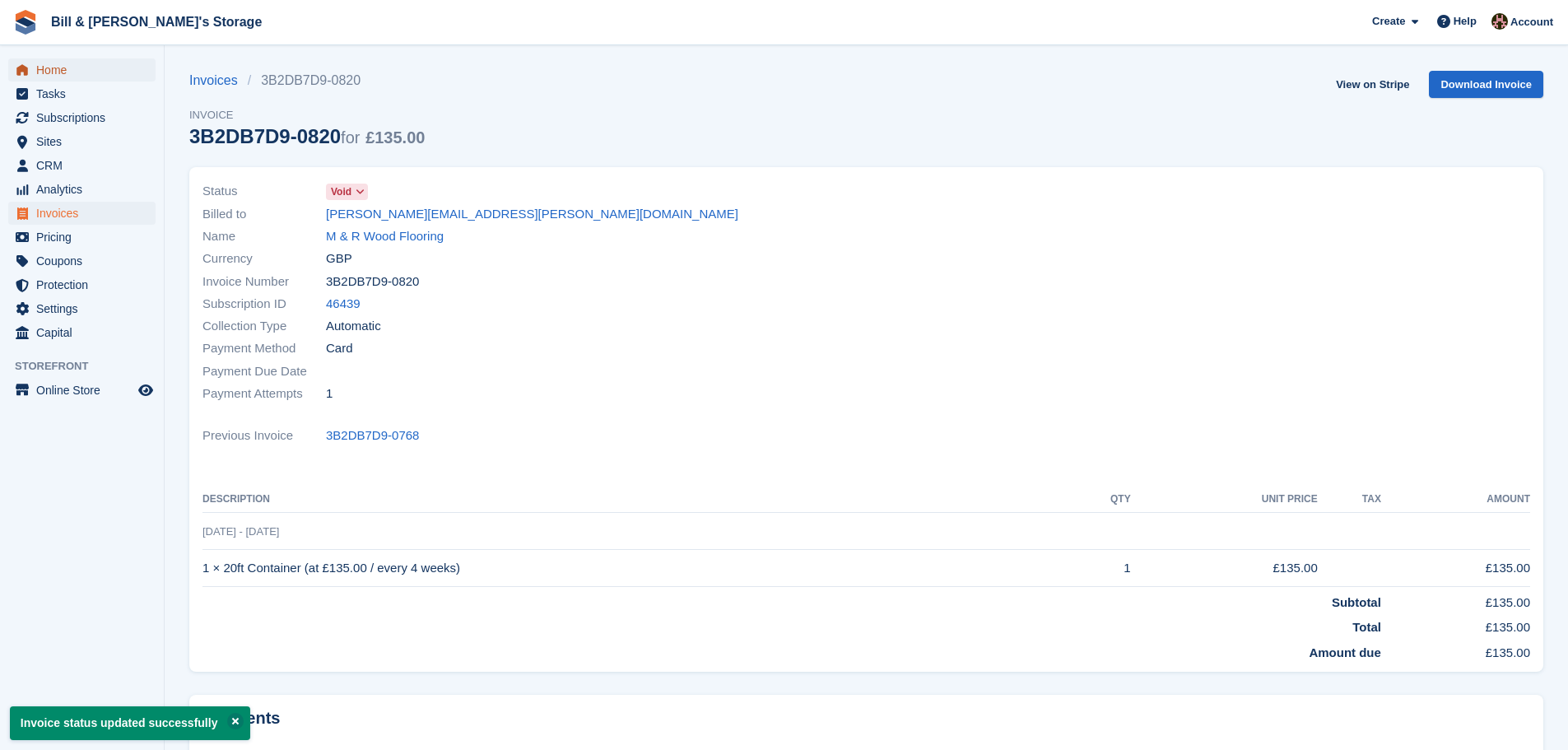
click at [18, 80] on link "Home" at bounding box center [81, 69] width 147 height 23
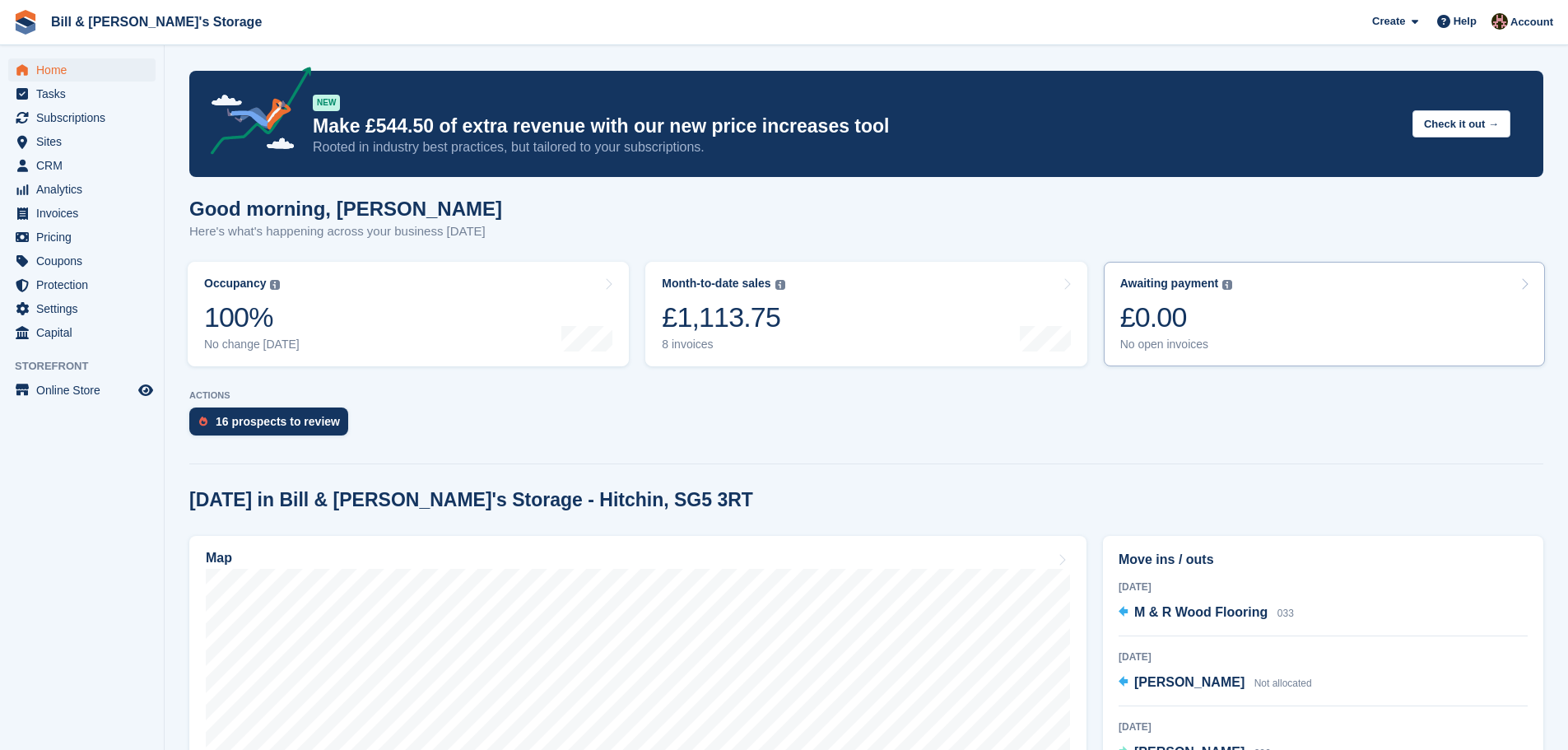
click at [1116, 327] on link "Awaiting payment The total outstanding balance on all open invoices. £0.00 No o…" at bounding box center [1323, 314] width 441 height 105
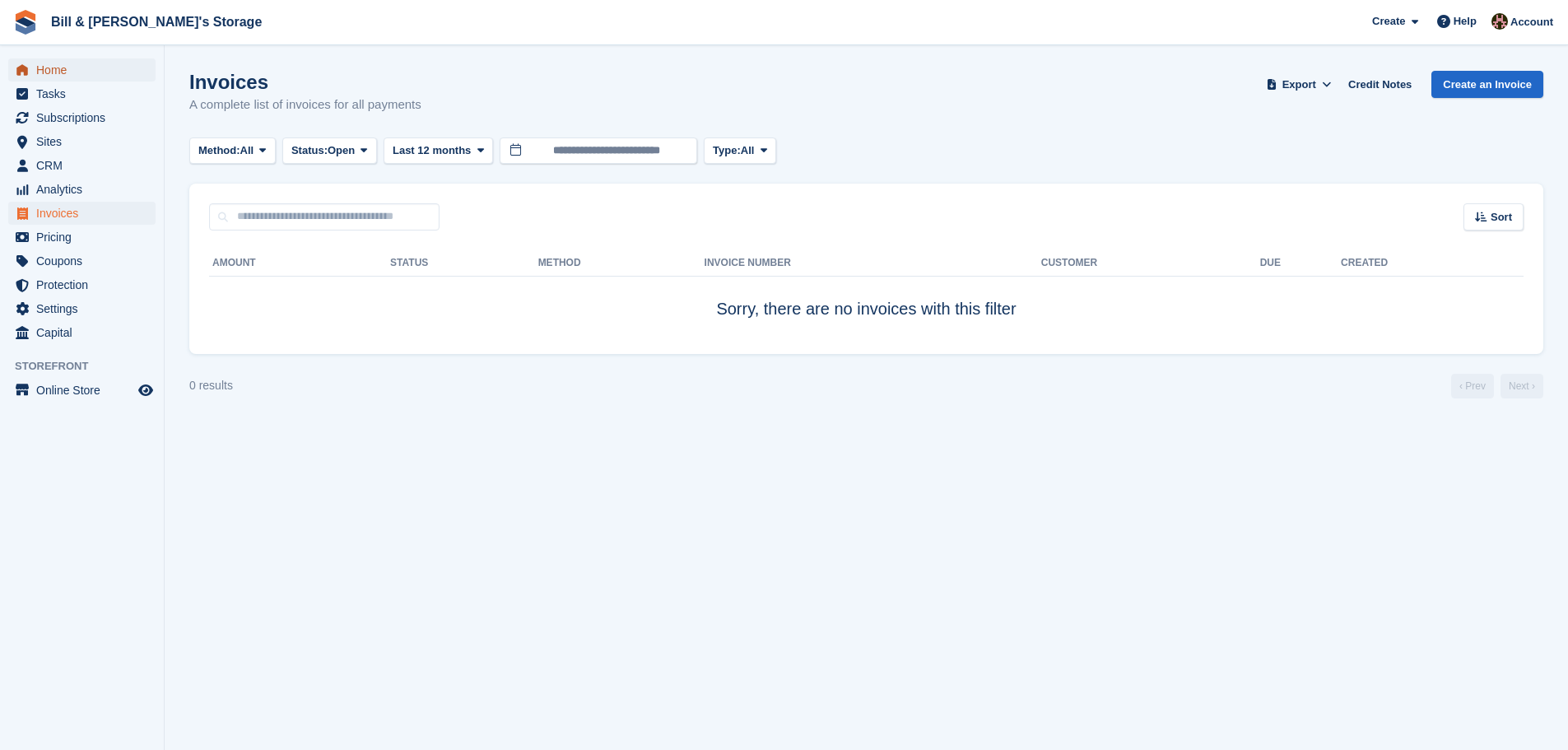
click at [45, 63] on span "Home" at bounding box center [85, 69] width 99 height 23
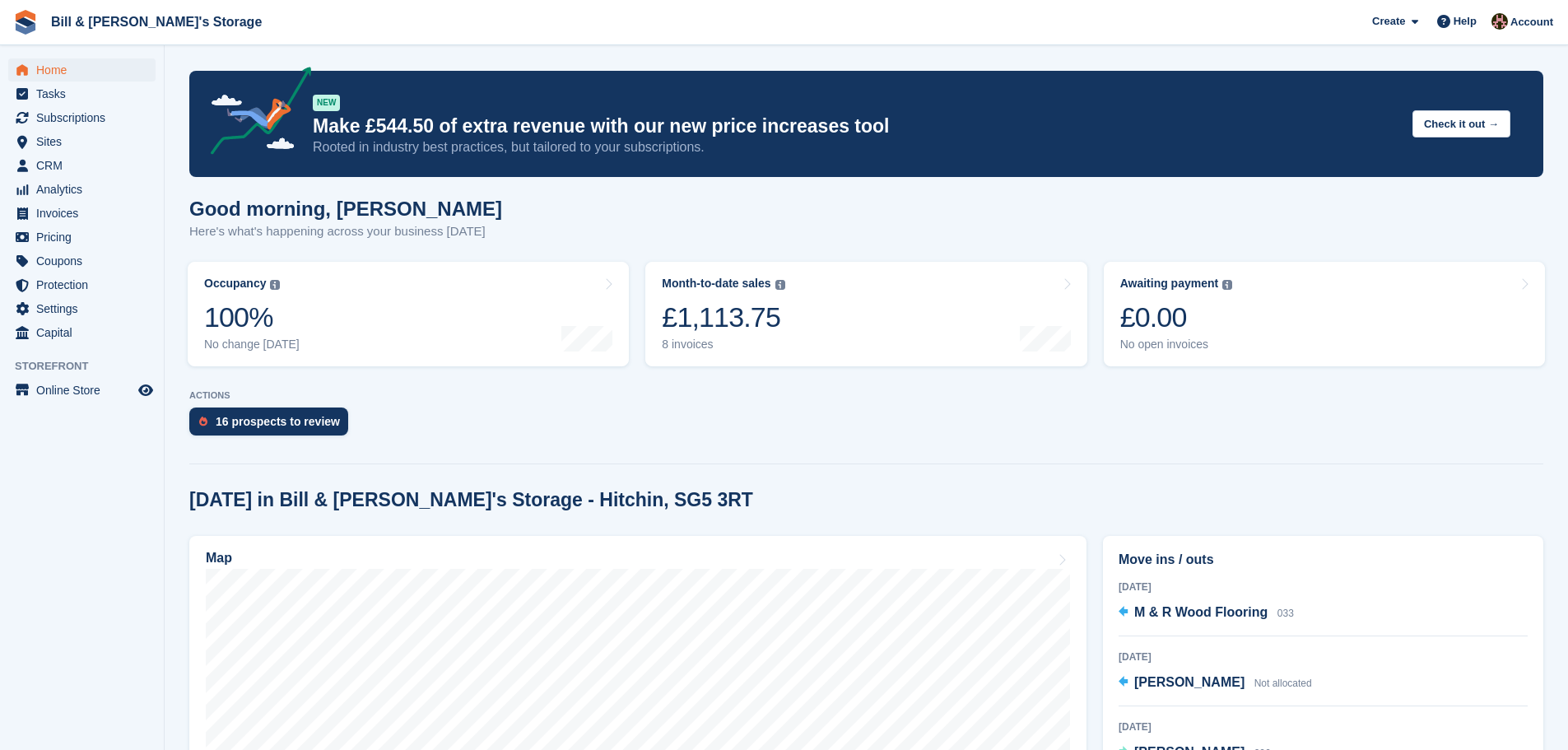
click at [848, 332] on link "Month-to-date sales The sum of all finalised invoices generated this month to d…" at bounding box center [865, 314] width 441 height 105
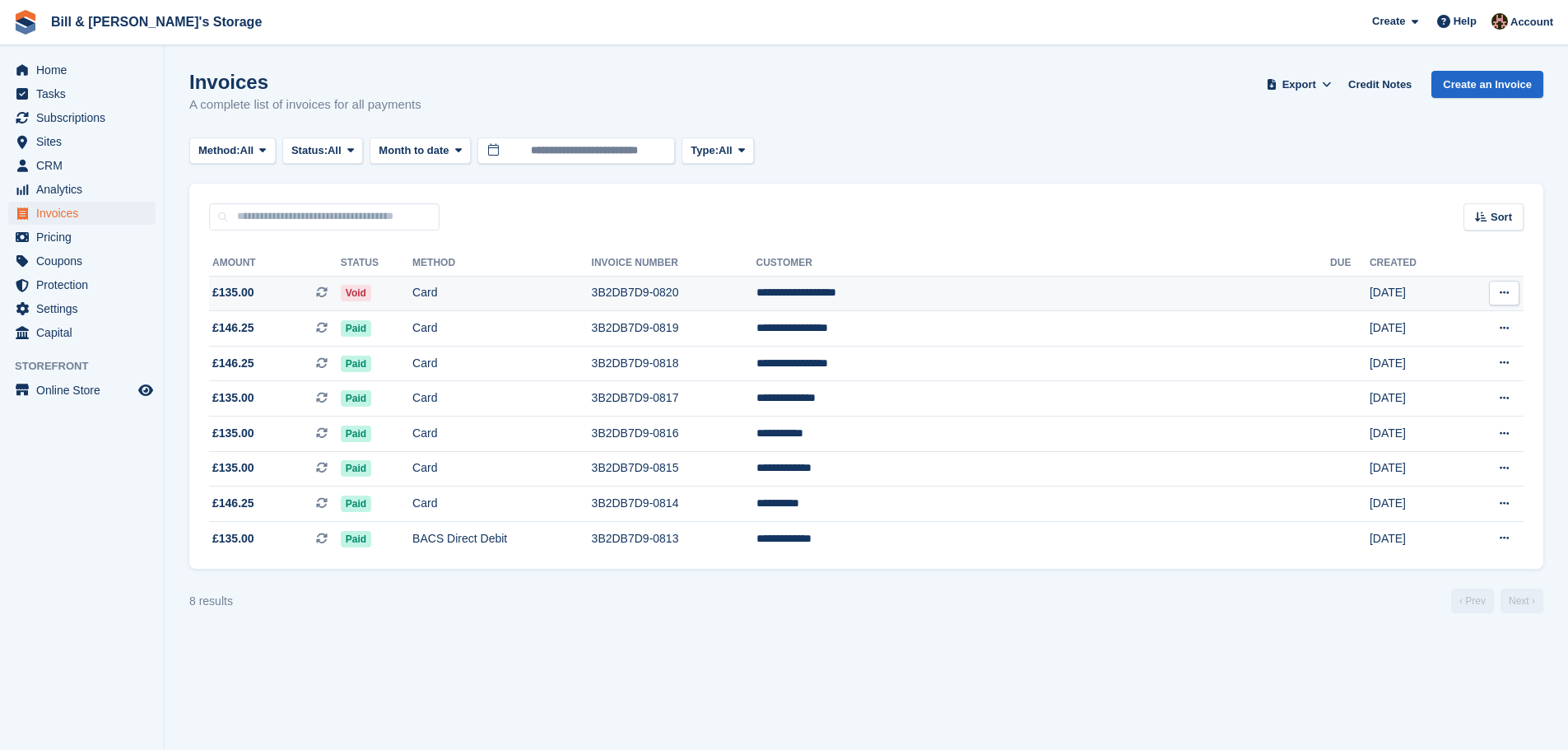
click at [413, 295] on td "Void" at bounding box center [377, 293] width 72 height 35
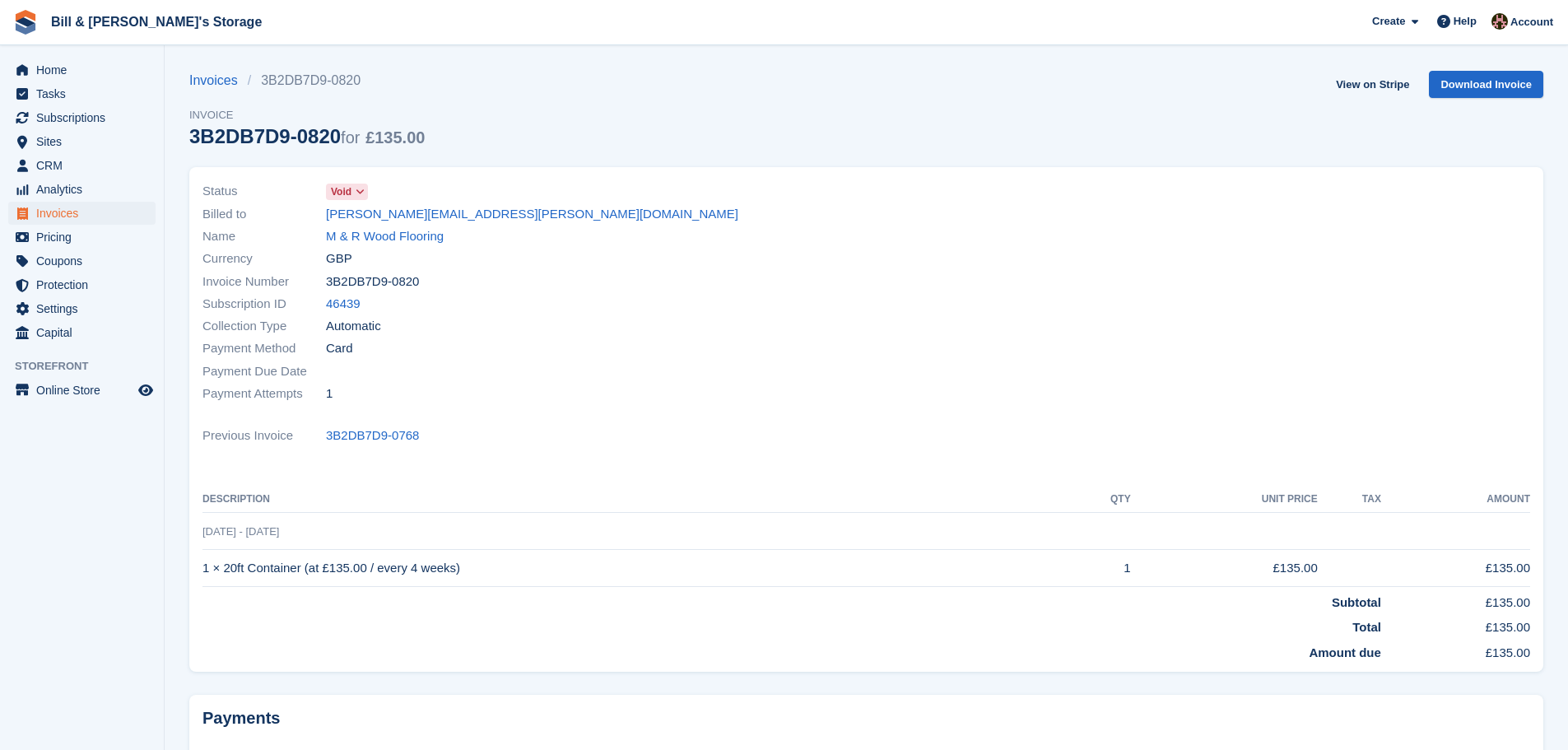
click at [363, 190] on icon at bounding box center [360, 192] width 9 height 10
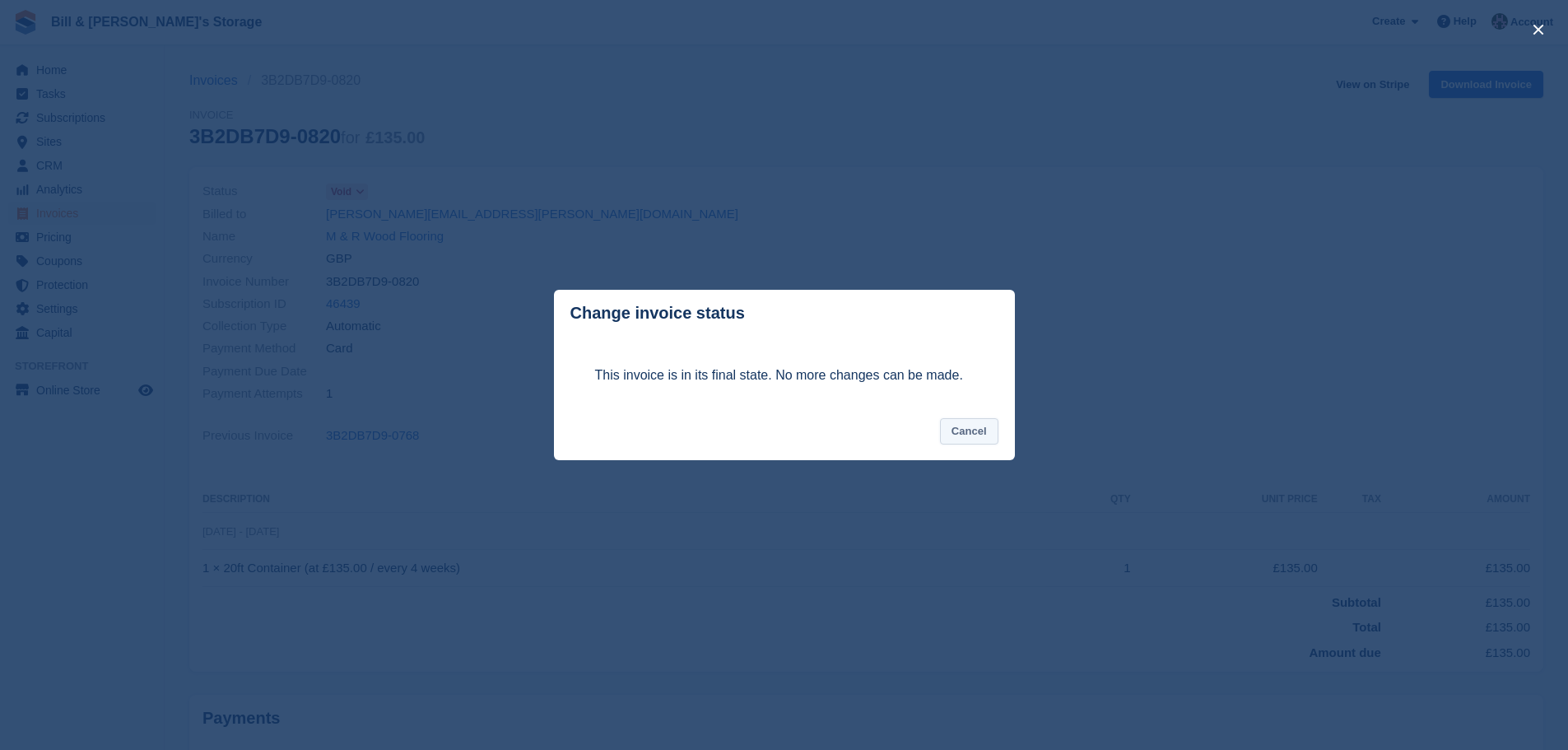
click at [985, 430] on button "Cancel" at bounding box center [969, 431] width 58 height 27
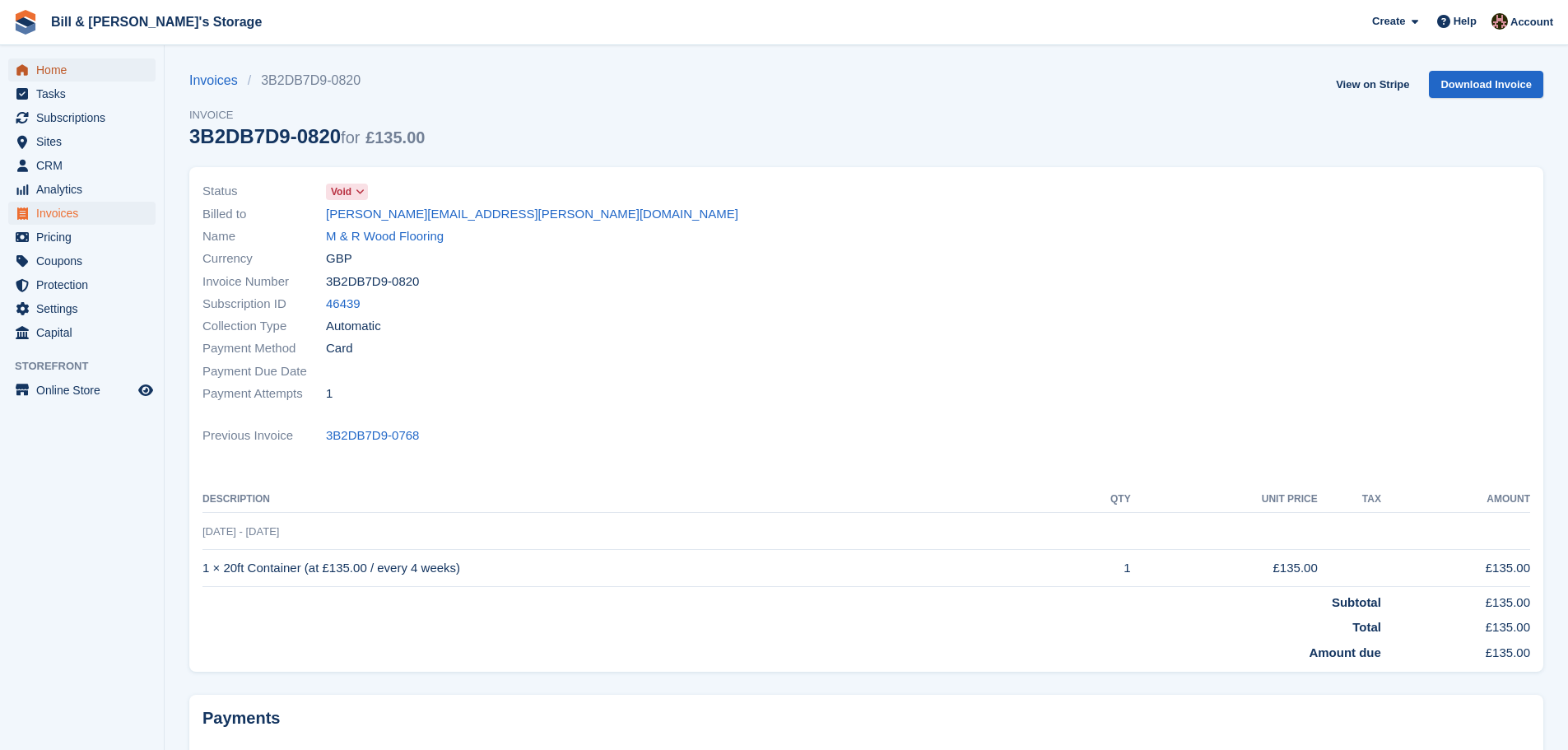
click at [49, 75] on span "Home" at bounding box center [85, 69] width 99 height 23
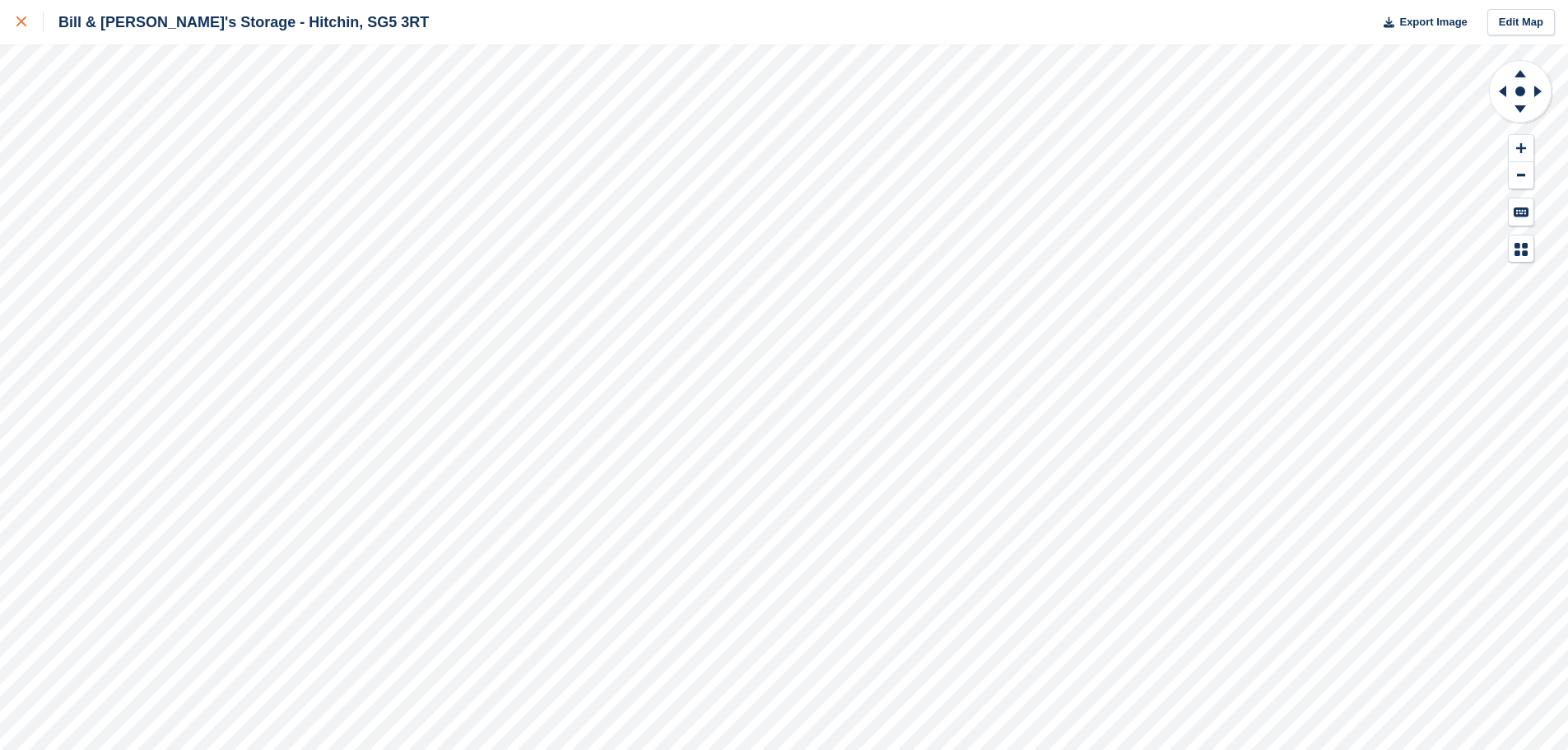
click at [20, 34] on link at bounding box center [22, 22] width 44 height 44
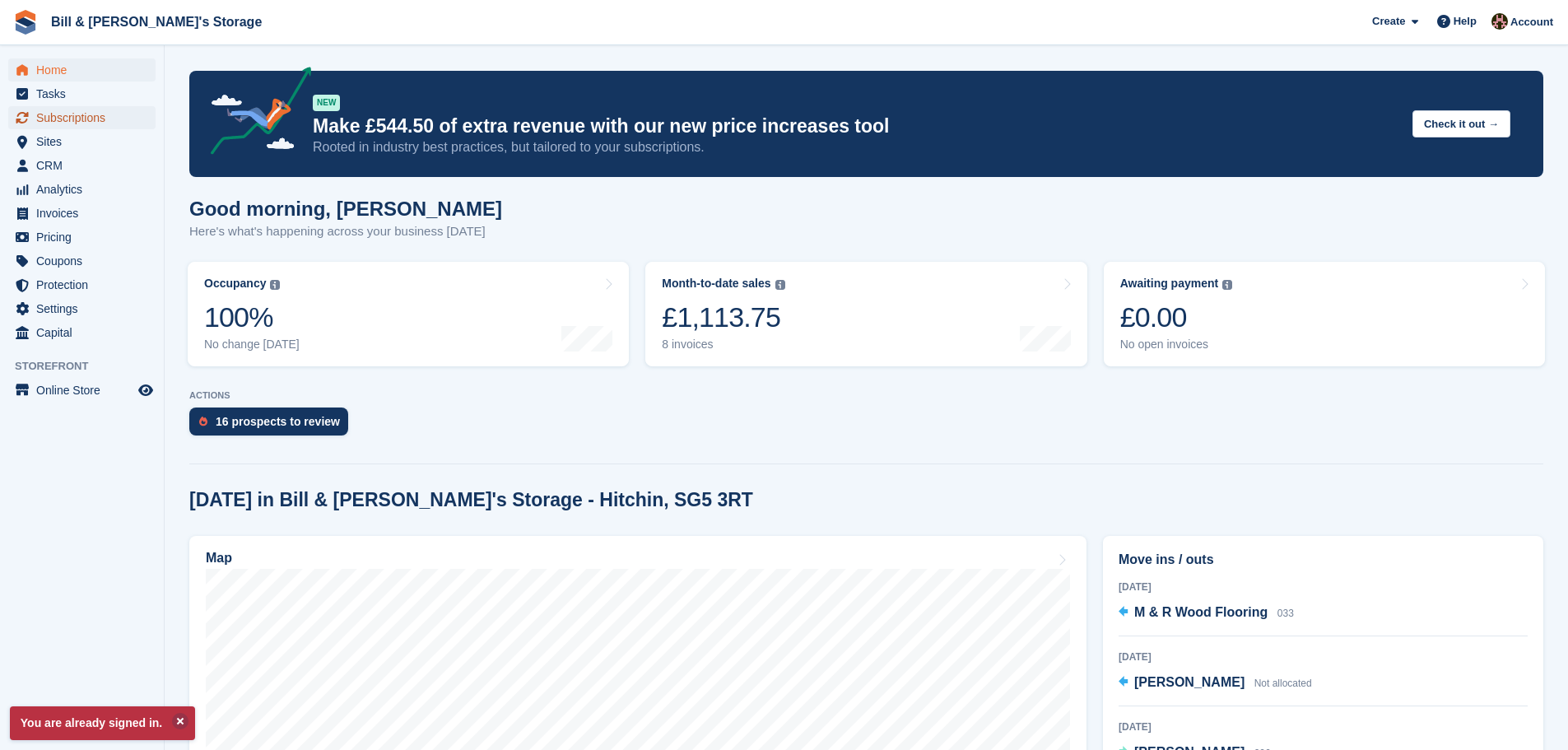
click at [87, 109] on span "Subscriptions" at bounding box center [85, 117] width 99 height 23
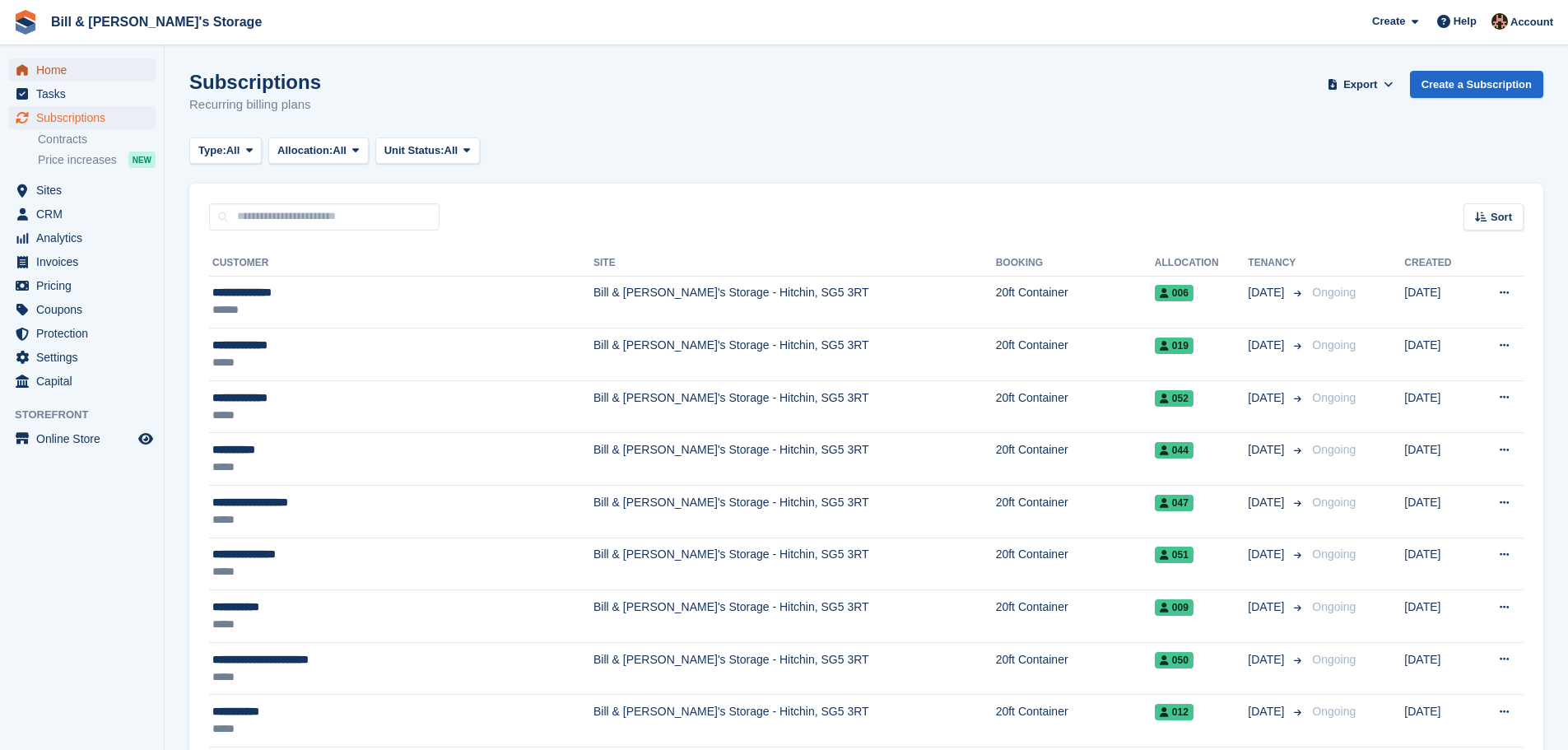
click at [39, 63] on span "Home" at bounding box center [85, 69] width 99 height 23
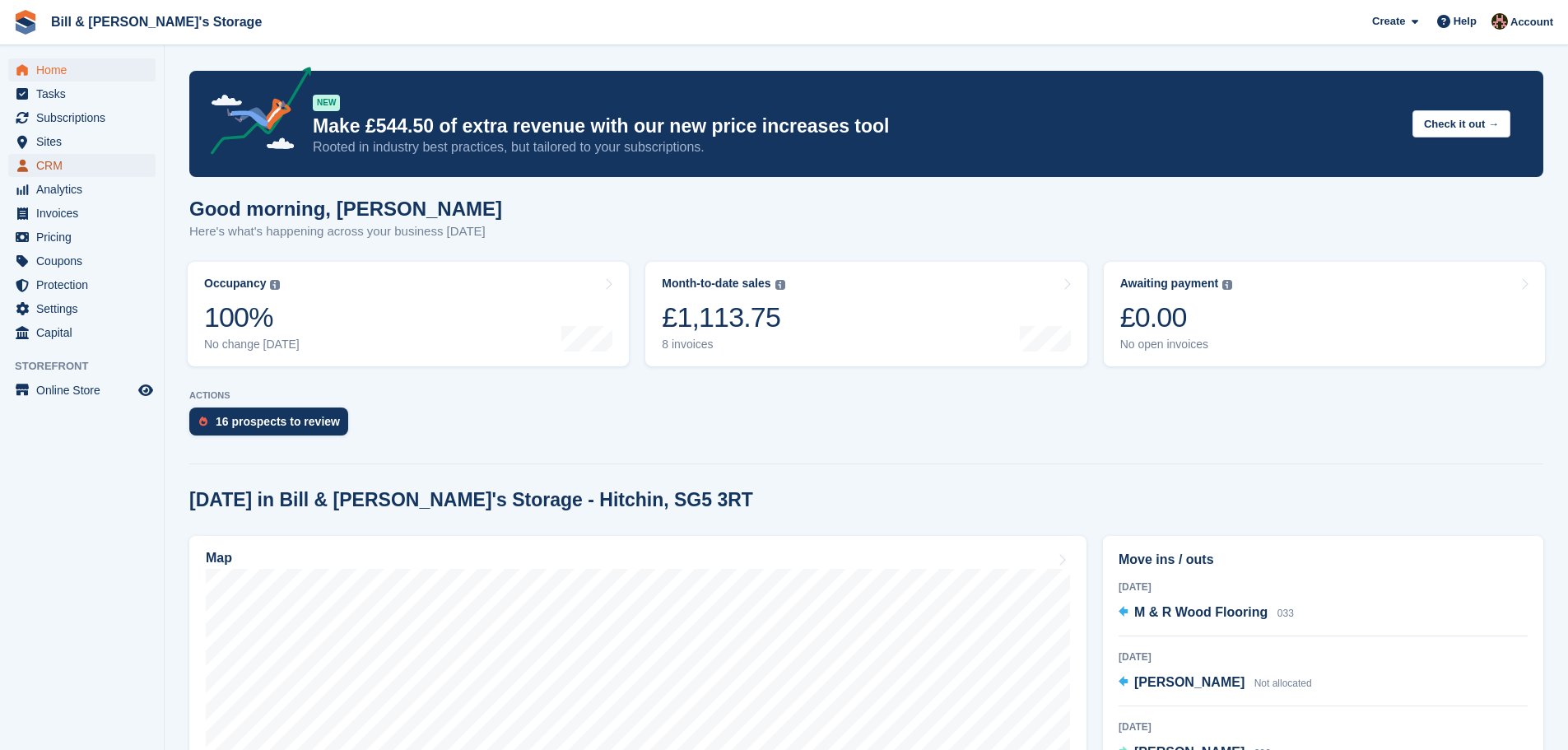
click at [82, 175] on span "CRM" at bounding box center [85, 165] width 99 height 23
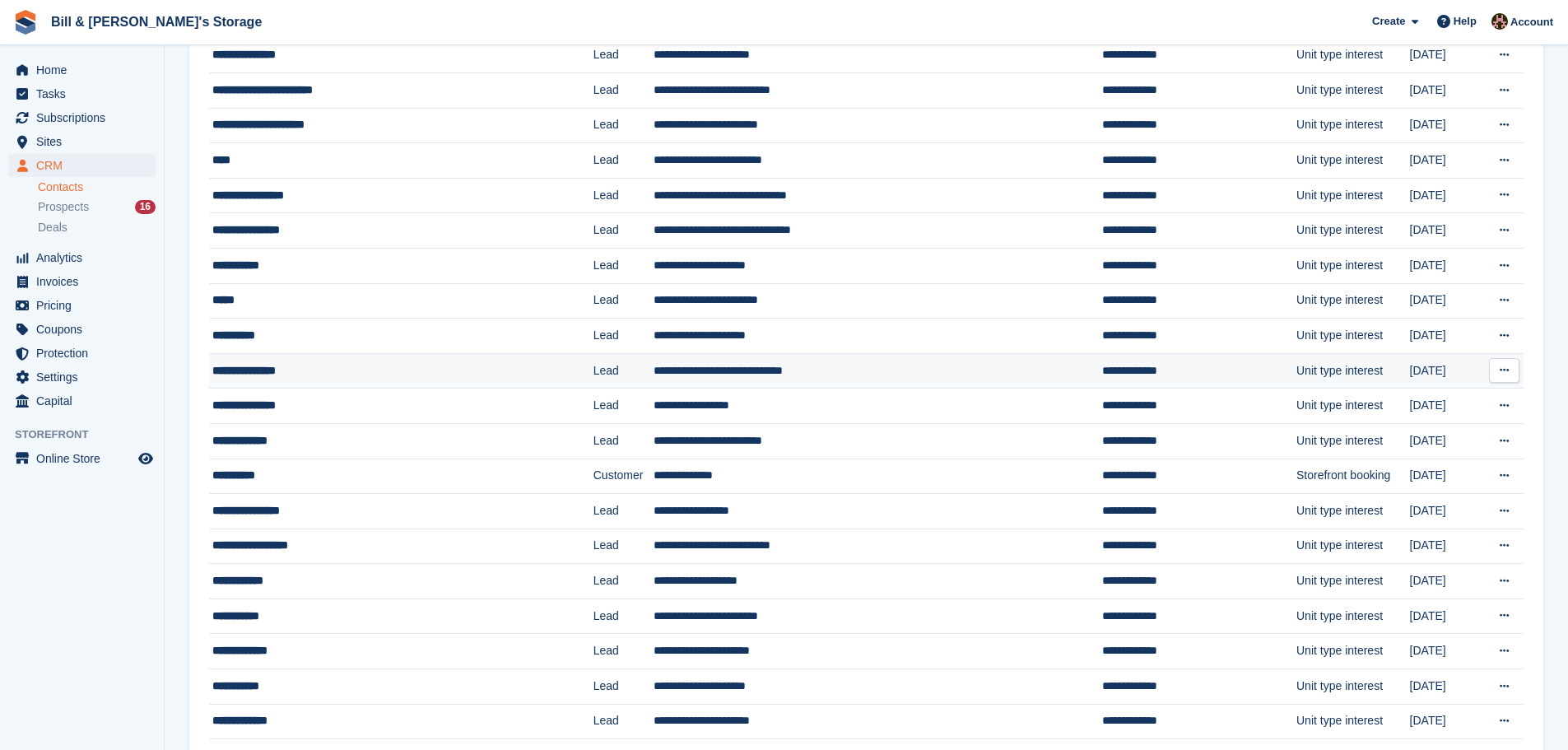
scroll to position [247, 0]
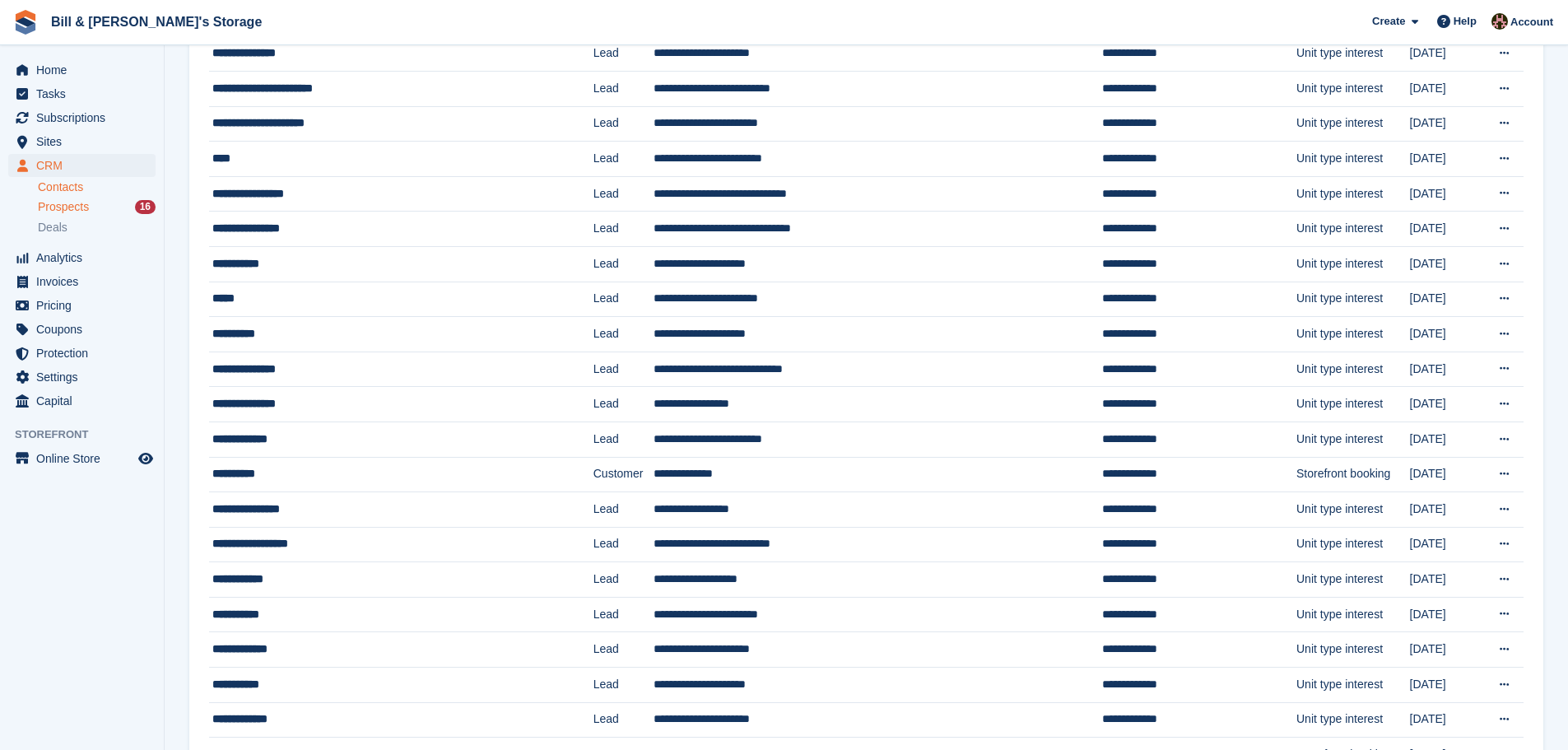
click at [61, 205] on span "Prospects" at bounding box center [63, 207] width 51 height 16
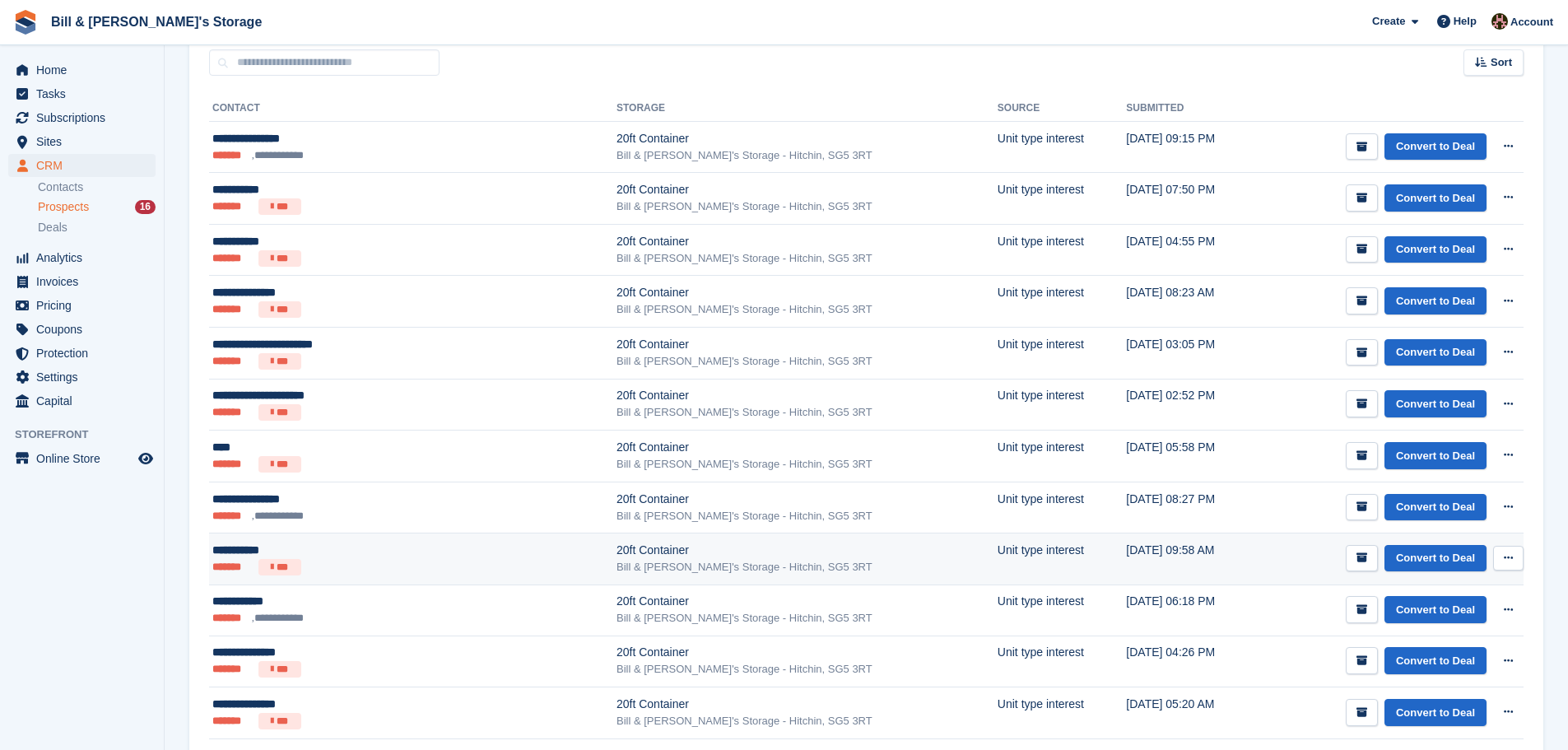
scroll to position [247, 0]
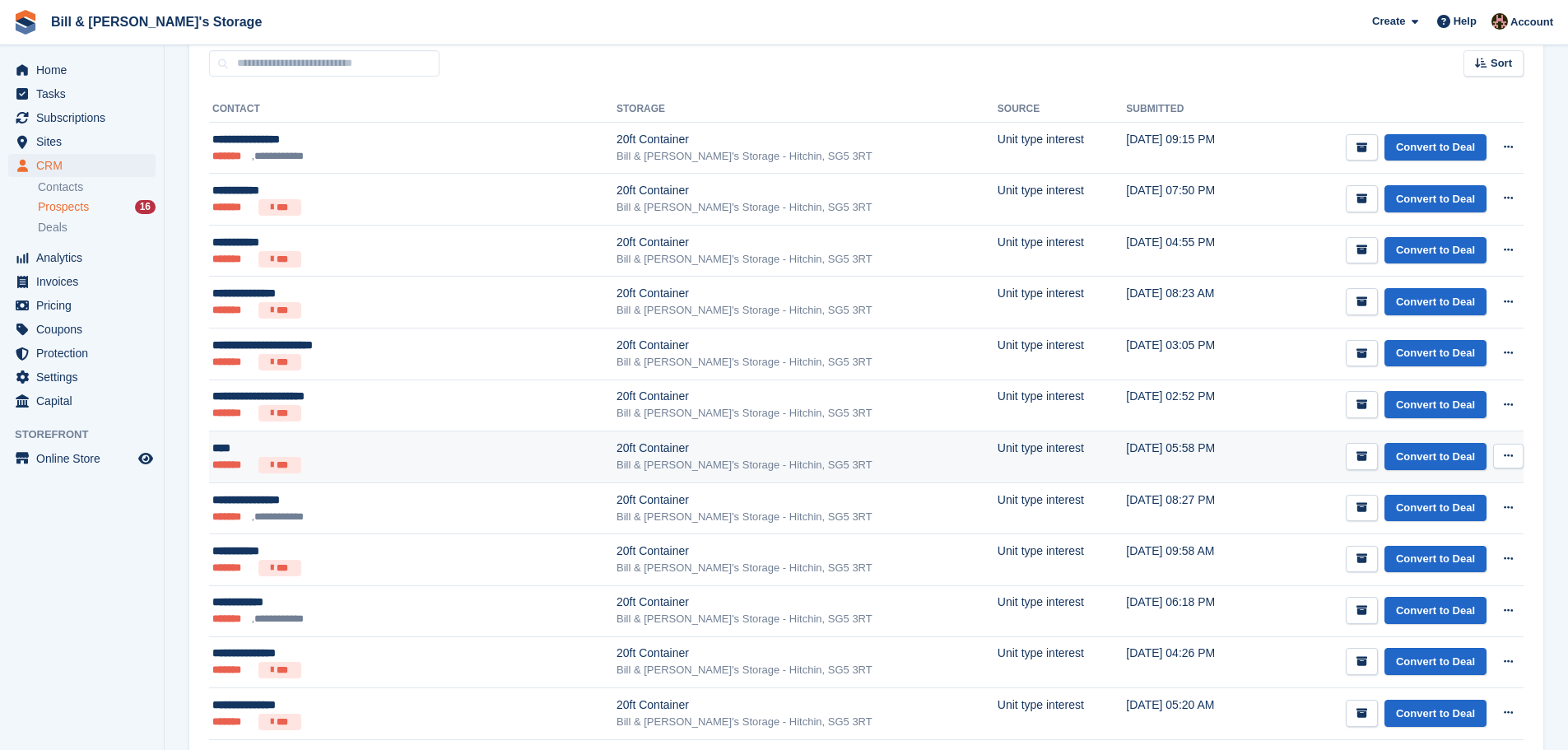
click at [407, 441] on div "****" at bounding box center [347, 448] width 270 height 17
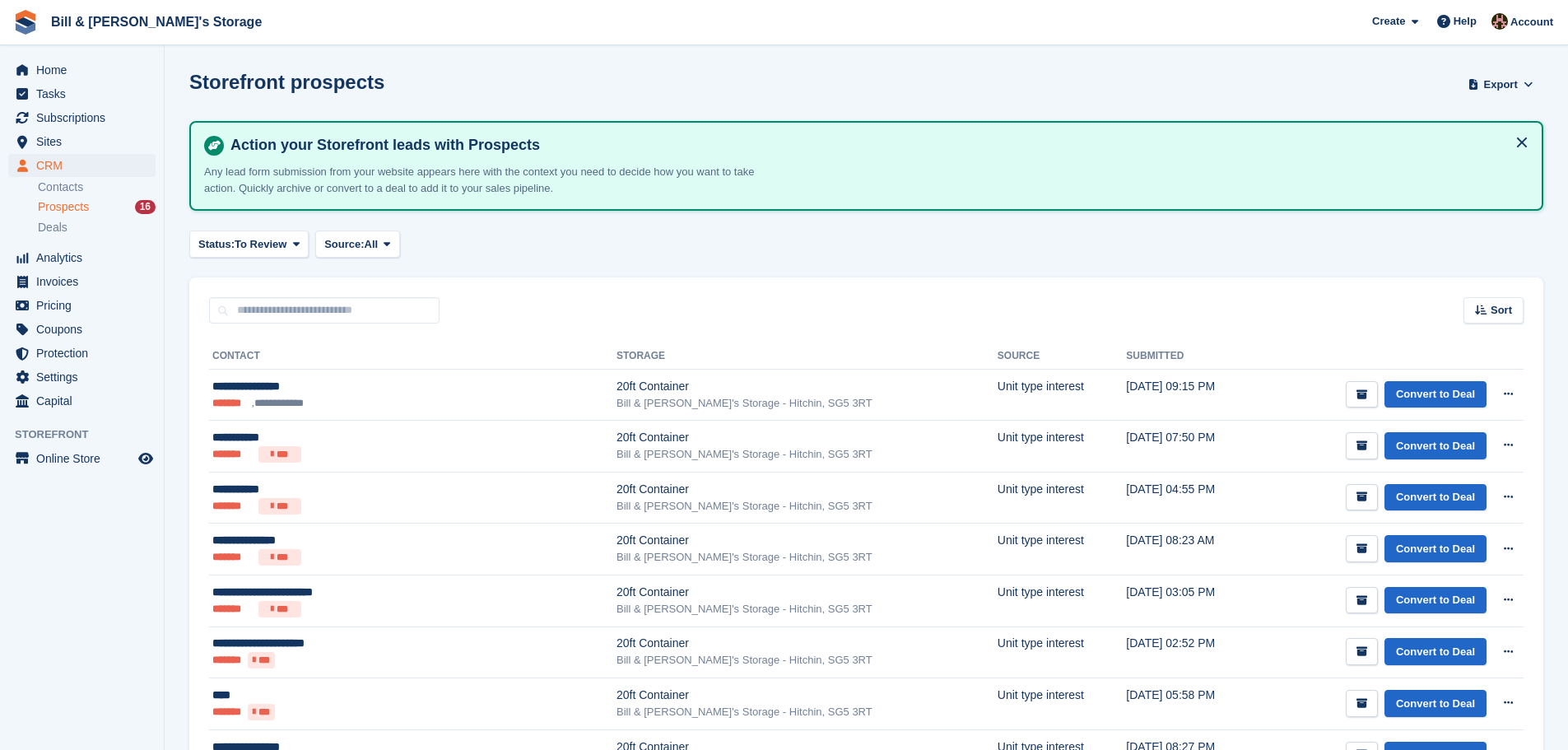
scroll to position [247, 0]
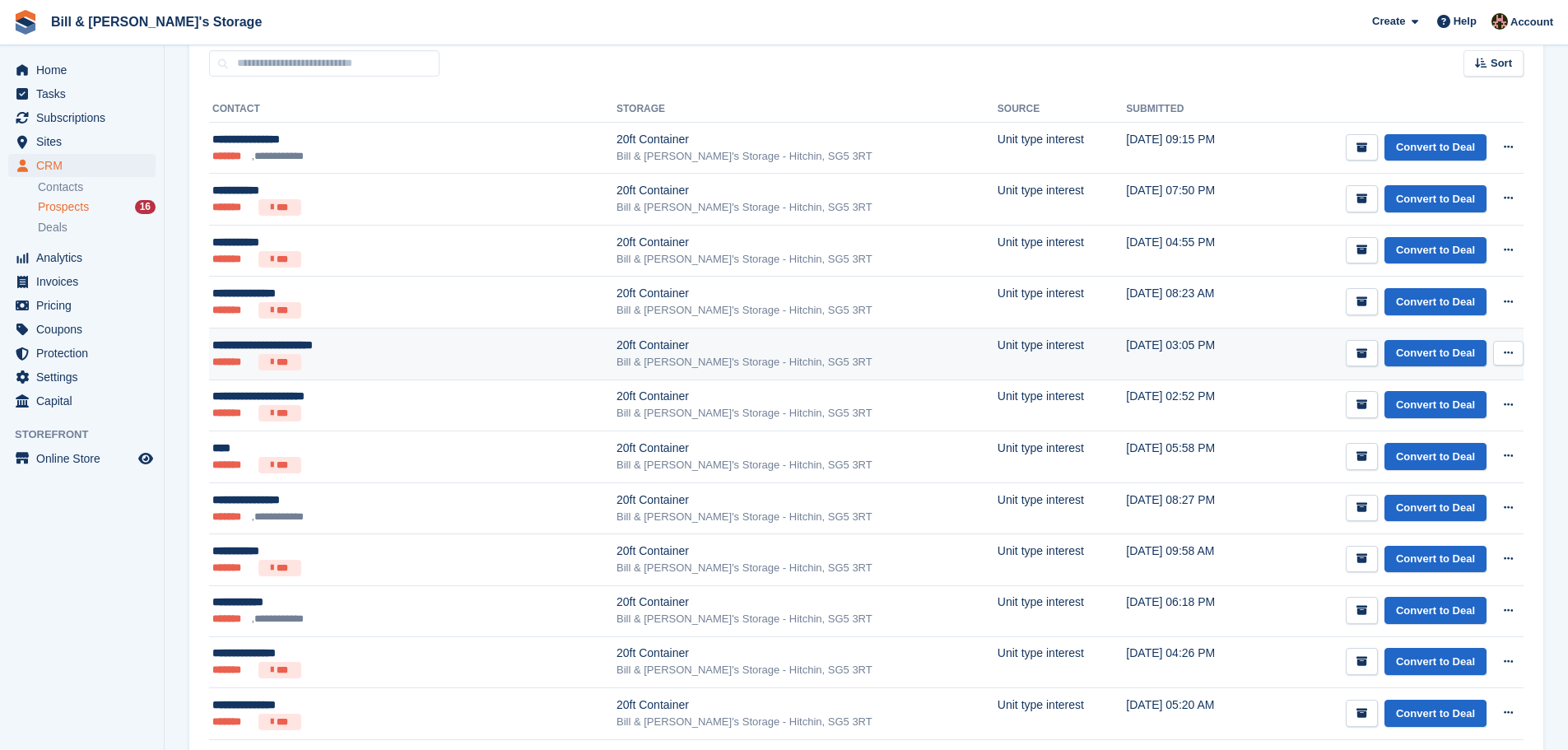
click at [347, 374] on td "**********" at bounding box center [413, 355] width 408 height 52
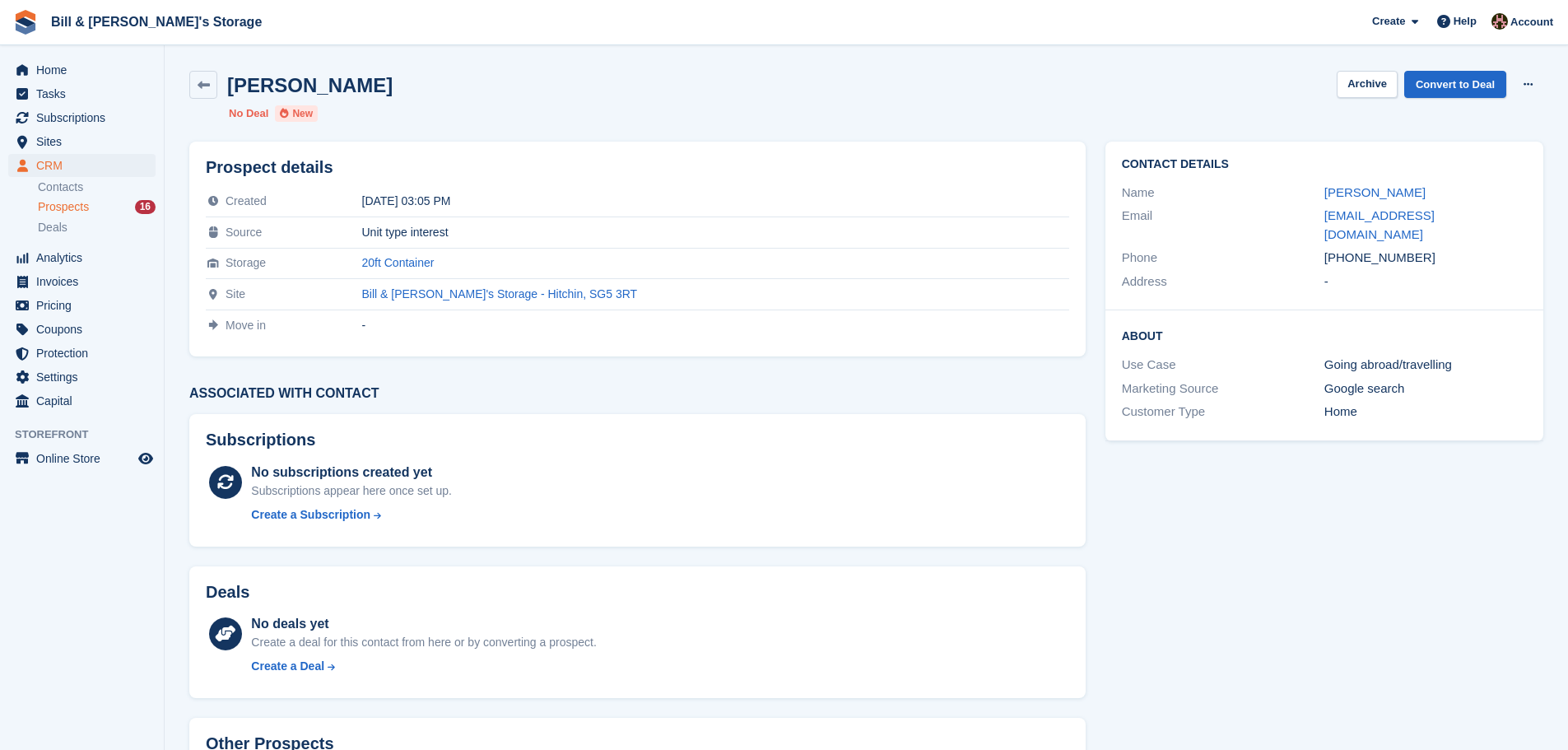
click at [1310, 327] on h2 "About" at bounding box center [1324, 335] width 405 height 16
click at [1449, 465] on div "Contact Details Name Charles Douglas-Hamilton Email cdouglashamilton@yahoo.co.u…" at bounding box center [1324, 496] width 458 height 729
click at [87, 204] on span "Prospects" at bounding box center [63, 207] width 51 height 16
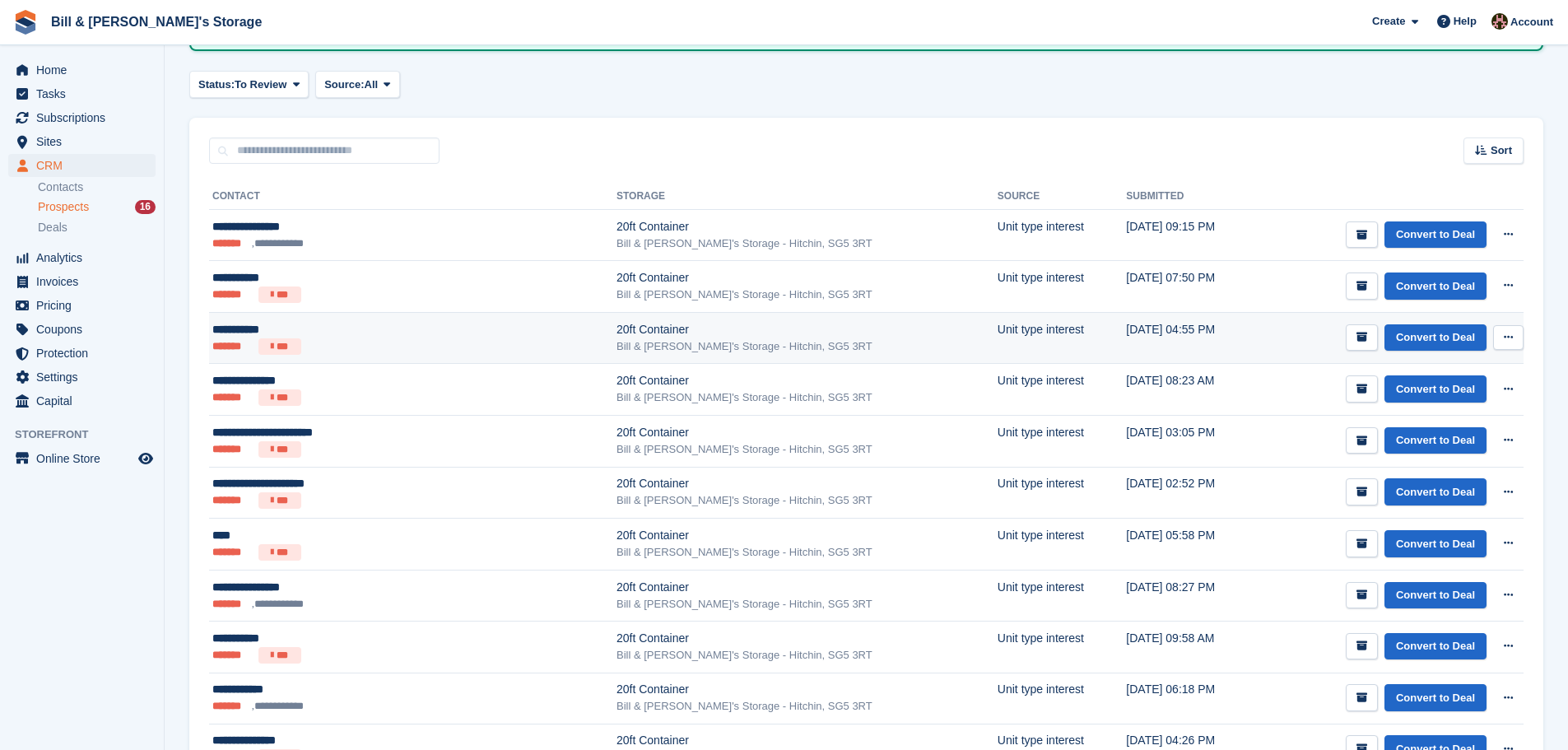
scroll to position [165, 0]
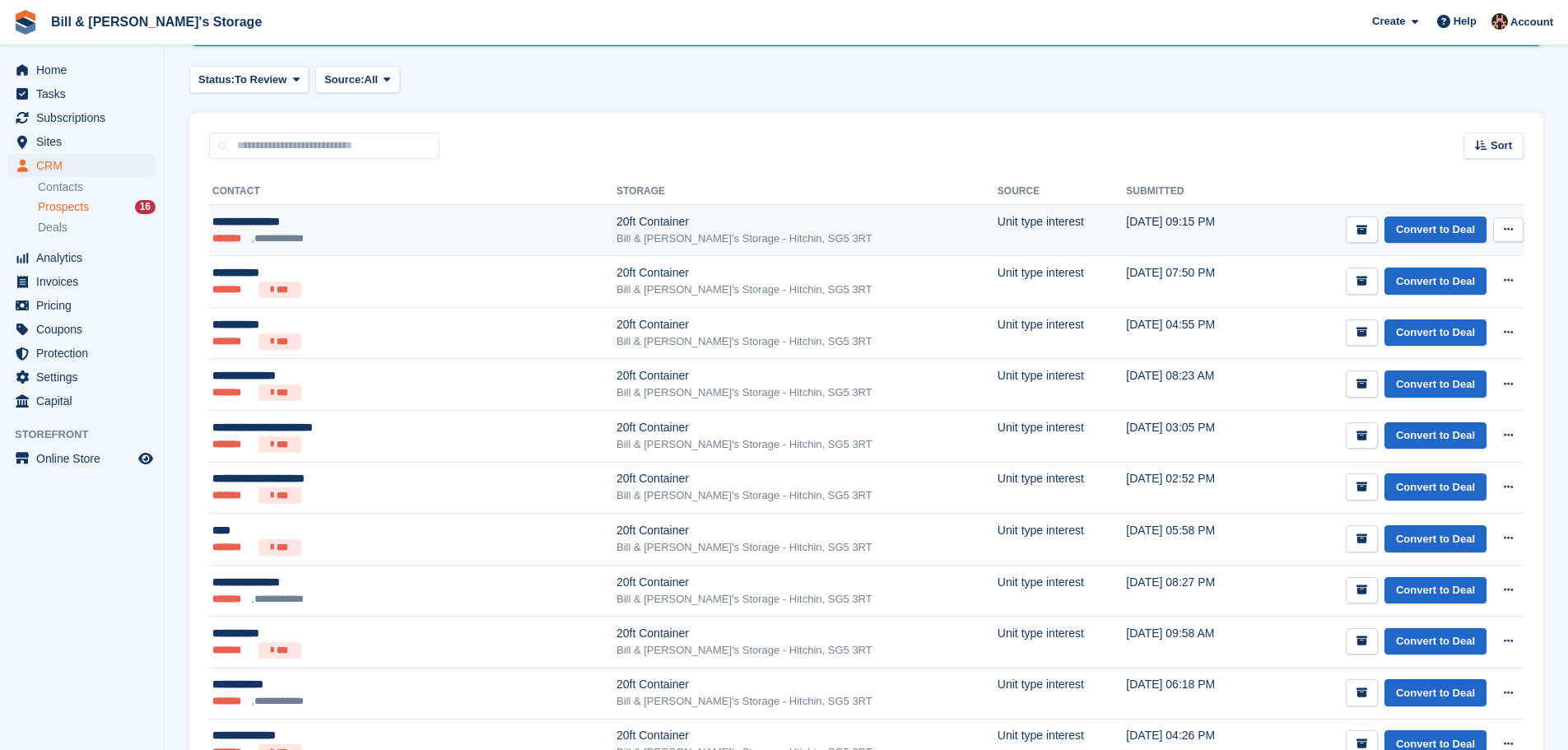
click at [297, 236] on li "**********" at bounding box center [281, 239] width 59 height 16
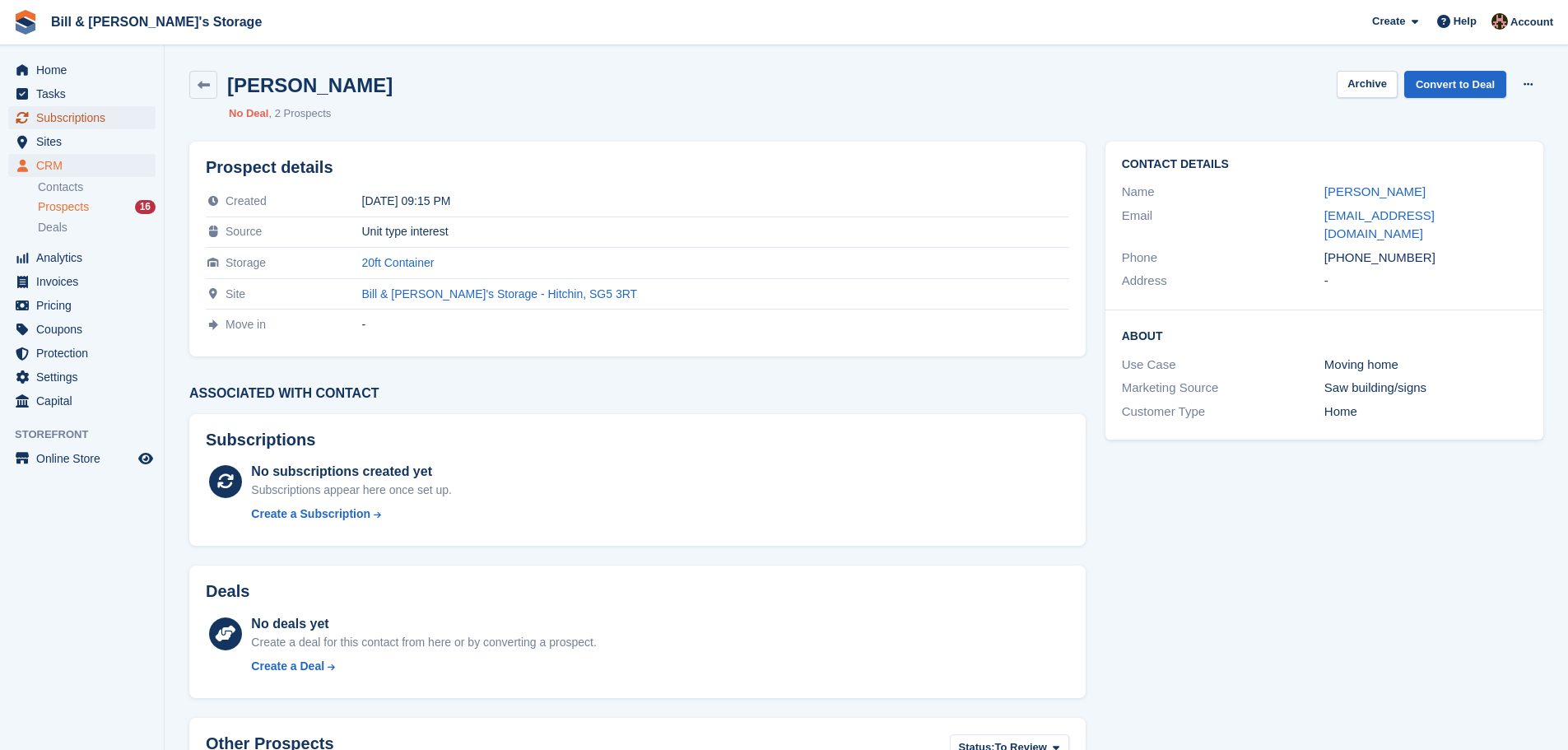
click at [58, 126] on span "Subscriptions" at bounding box center [85, 117] width 99 height 23
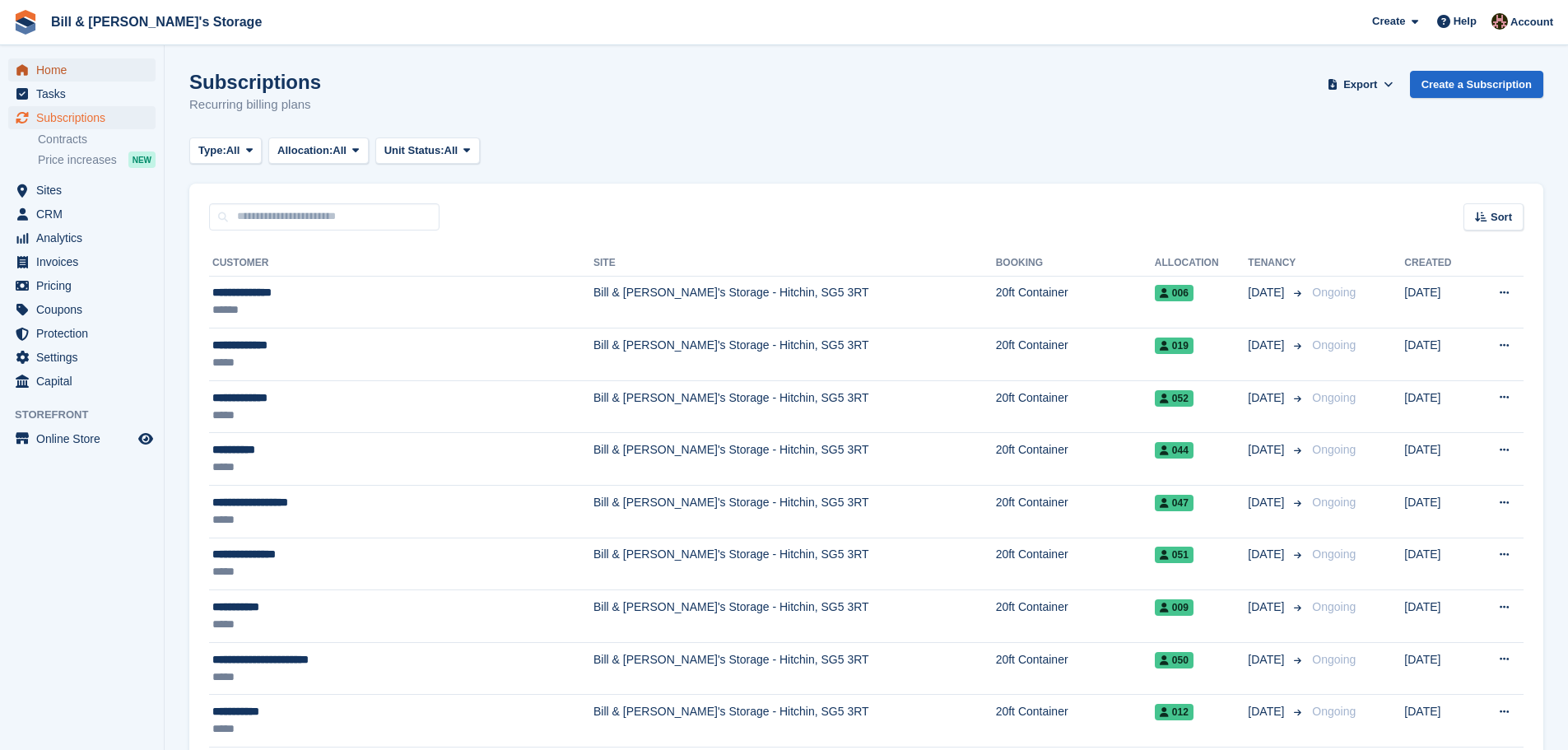
click at [57, 63] on span "Home" at bounding box center [85, 69] width 99 height 23
